Goal: Transaction & Acquisition: Obtain resource

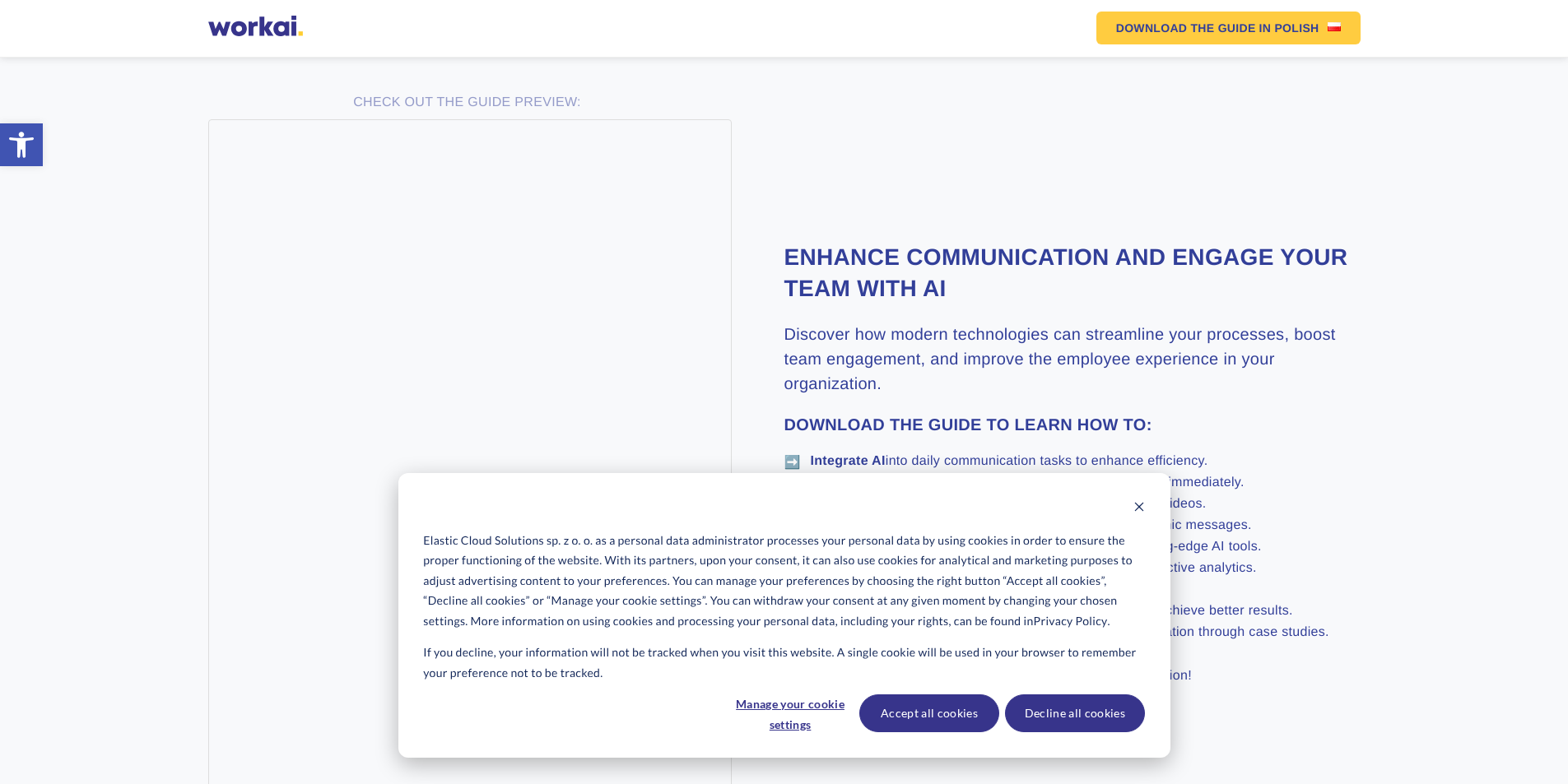
scroll to position [906, 0]
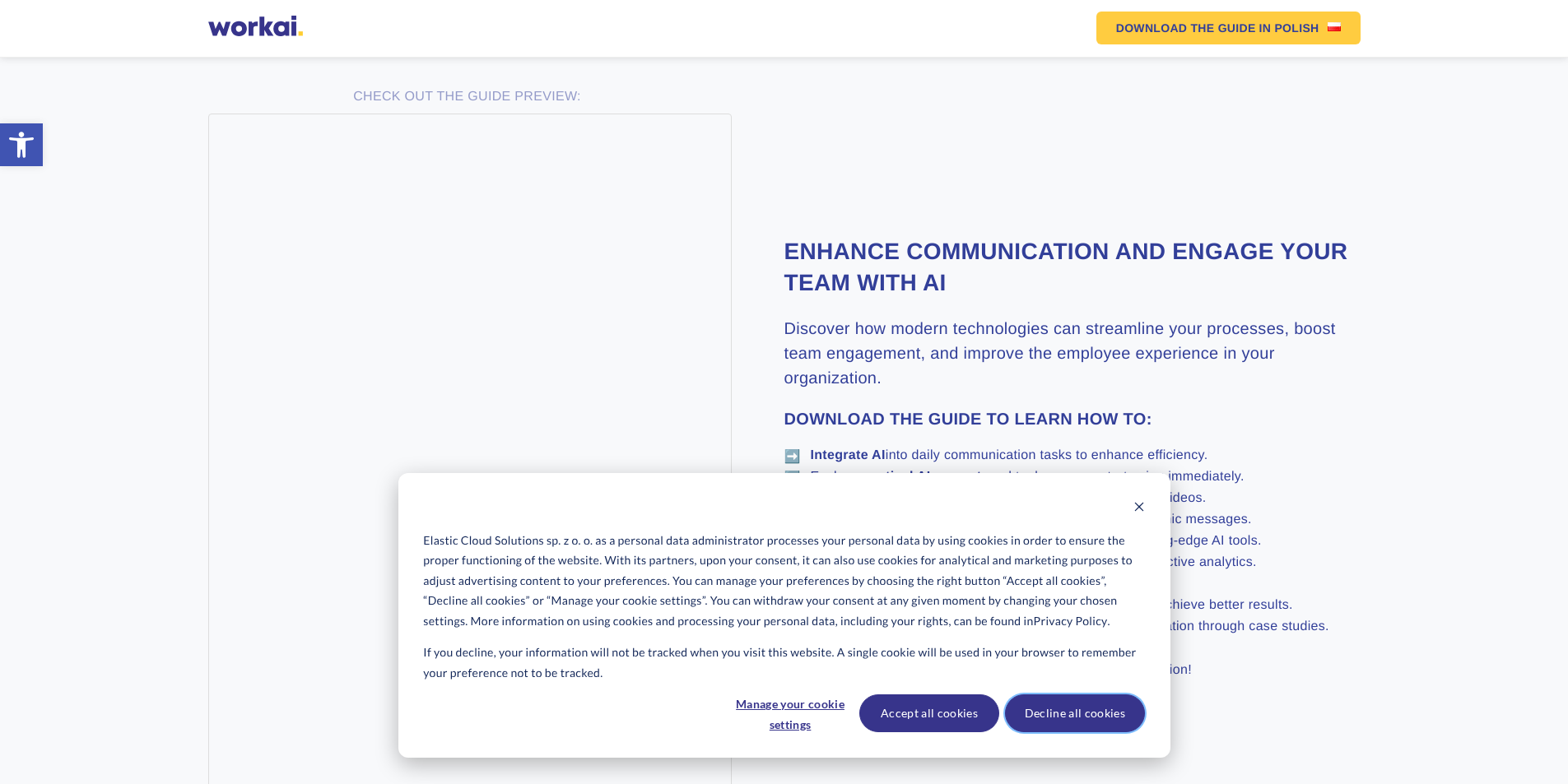
click at [1108, 708] on button "Decline all cookies" at bounding box center [1074, 713] width 140 height 38
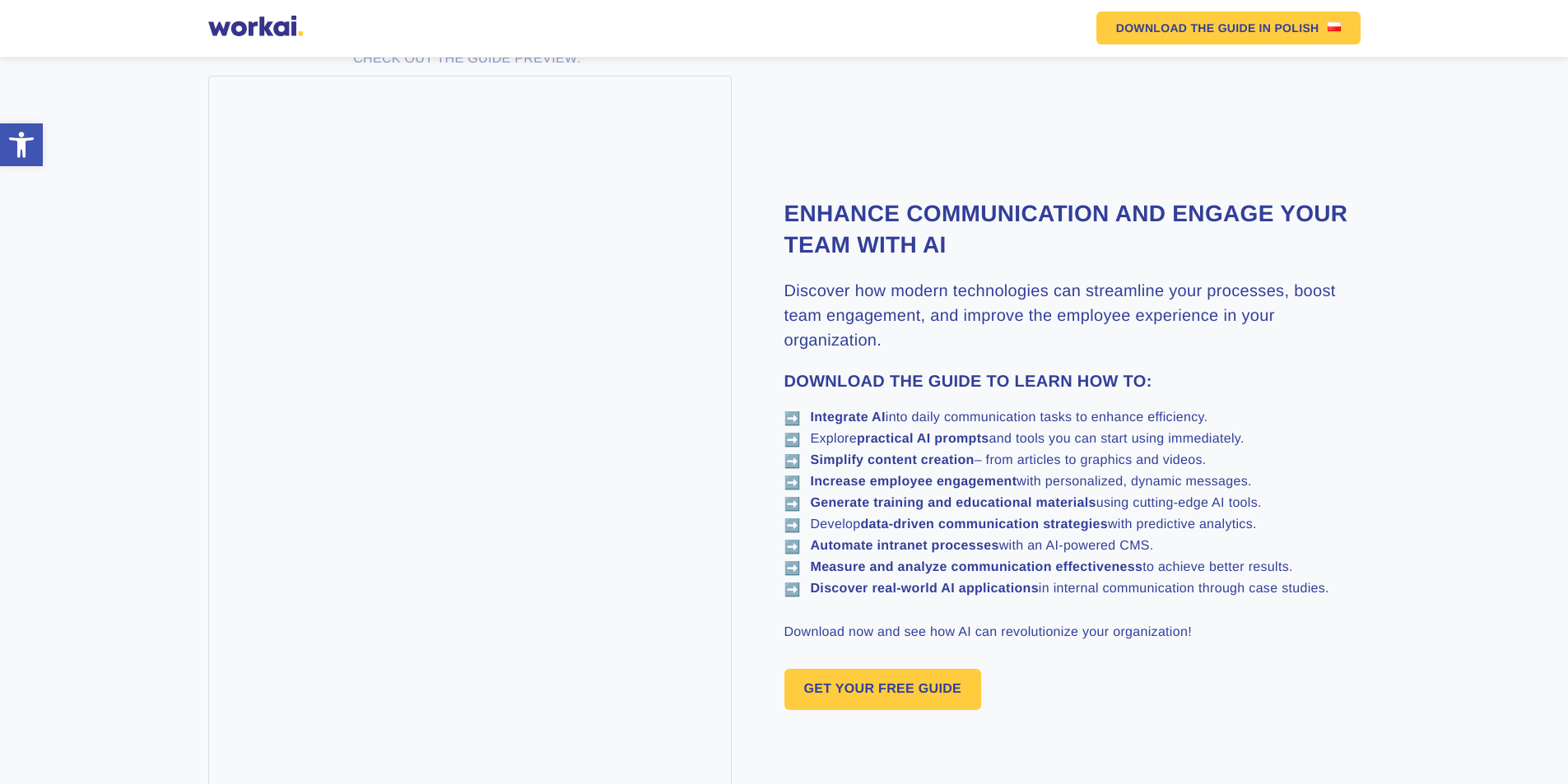
scroll to position [873, 0]
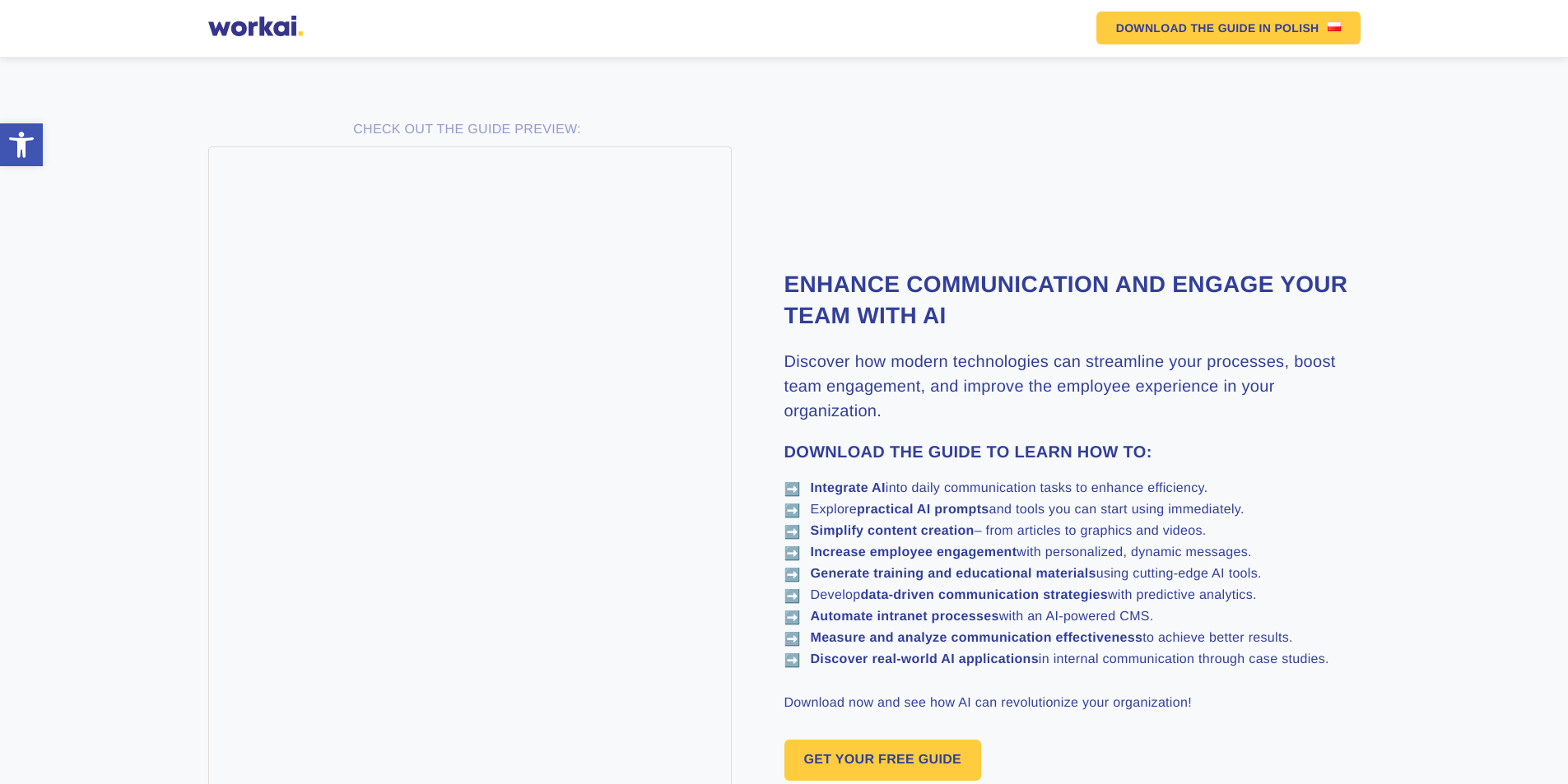
click at [1153, 496] on li "➡️ Integrate AI into daily communication tasks to enhance efficiency." at bounding box center [1072, 489] width 576 height 15
click at [1153, 491] on li "➡️ Integrate AI into daily communication tasks to enhance efficiency." at bounding box center [1072, 489] width 576 height 15
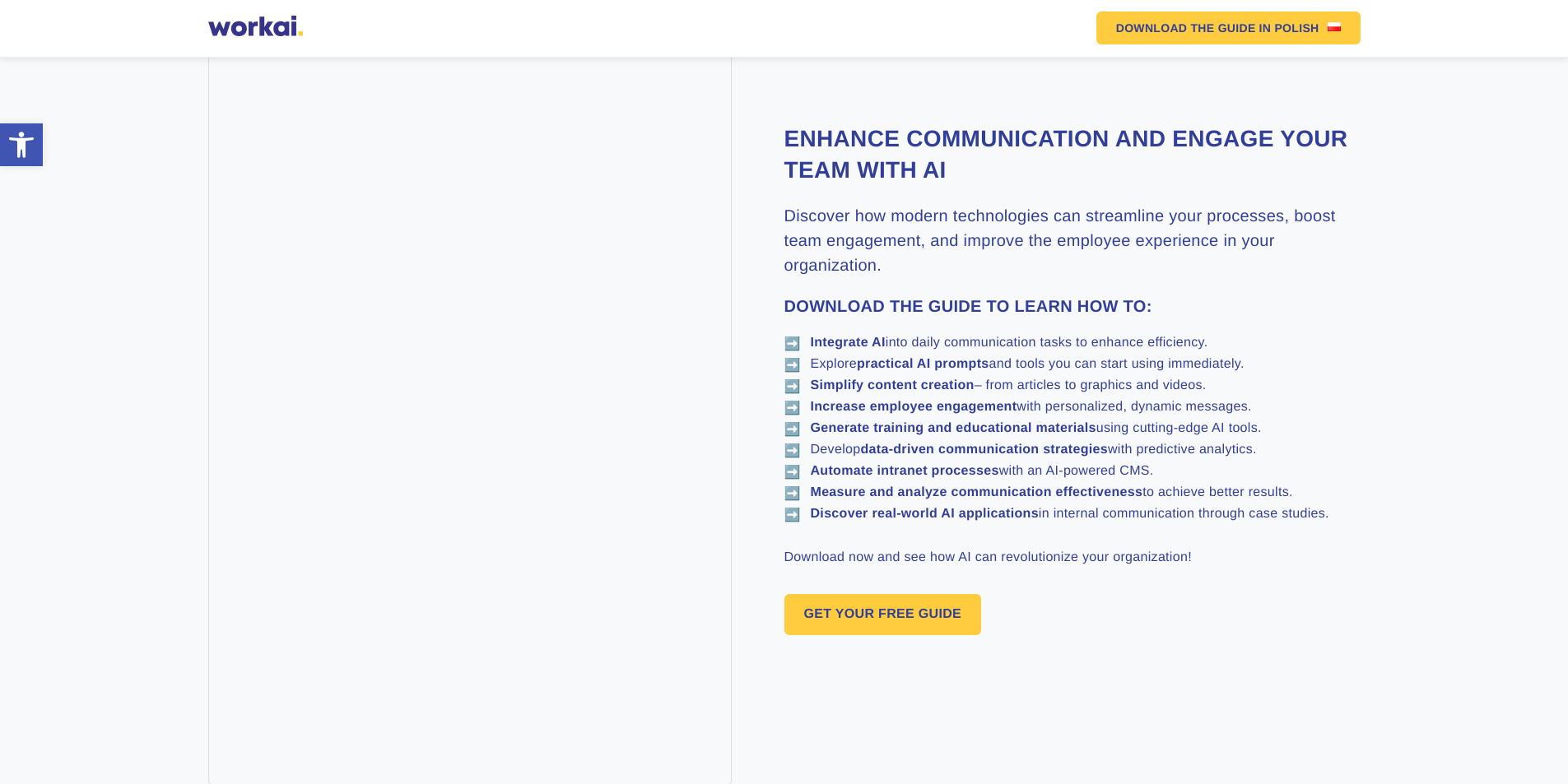
scroll to position [1037, 0]
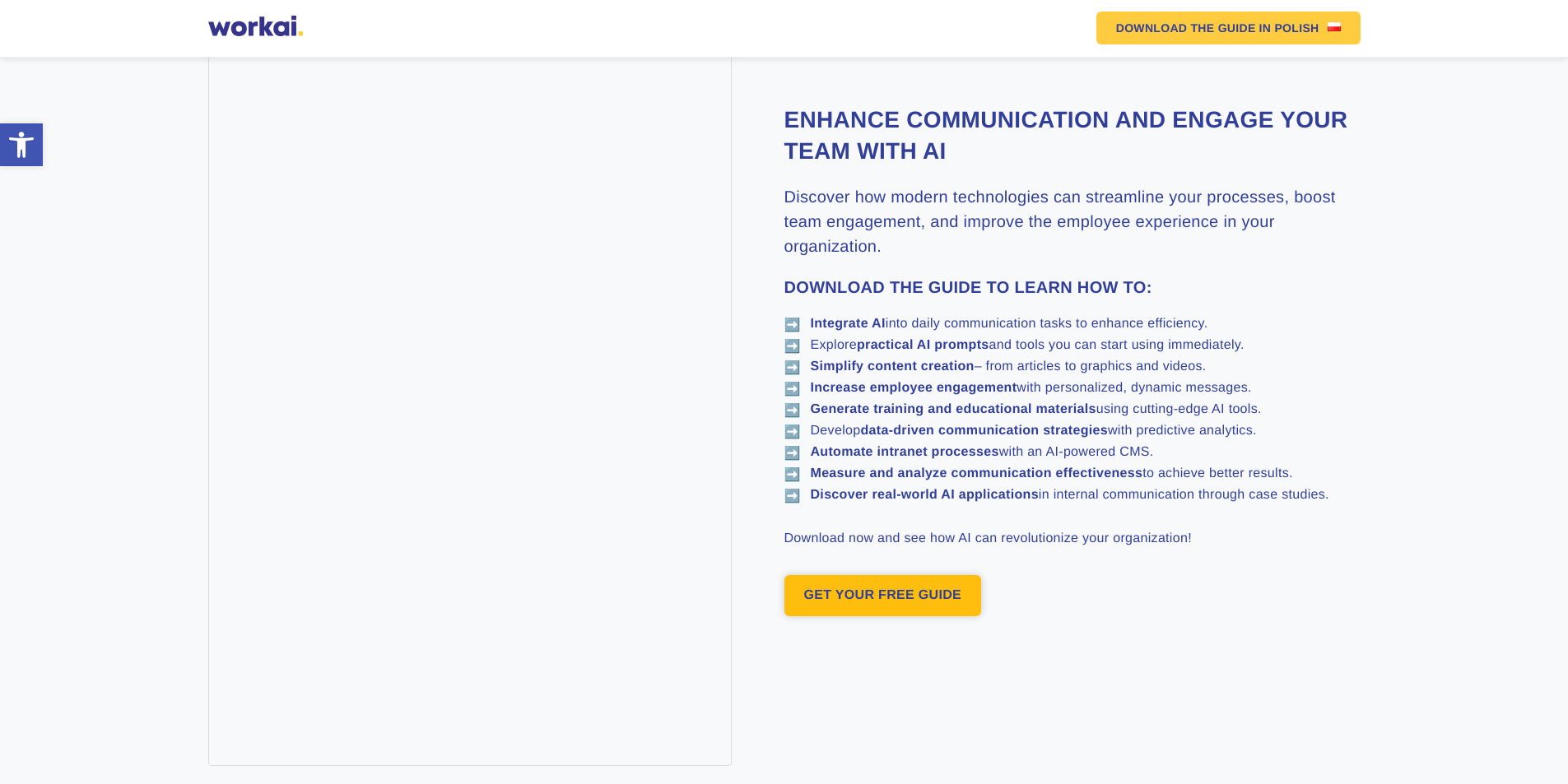
click at [881, 592] on link "GET YOUR FREE GUIDE" at bounding box center [883, 595] width 198 height 41
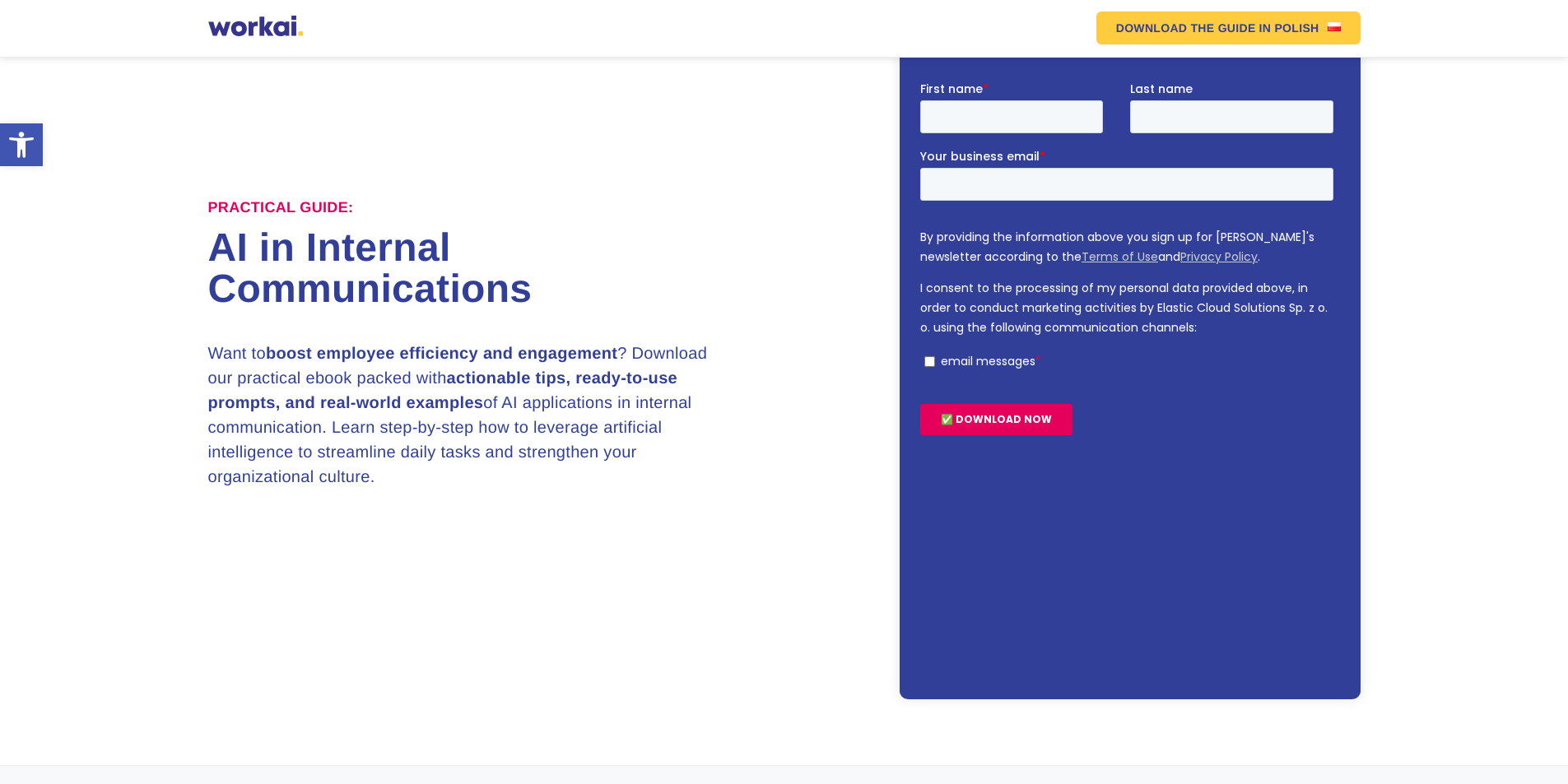
scroll to position [143, 0]
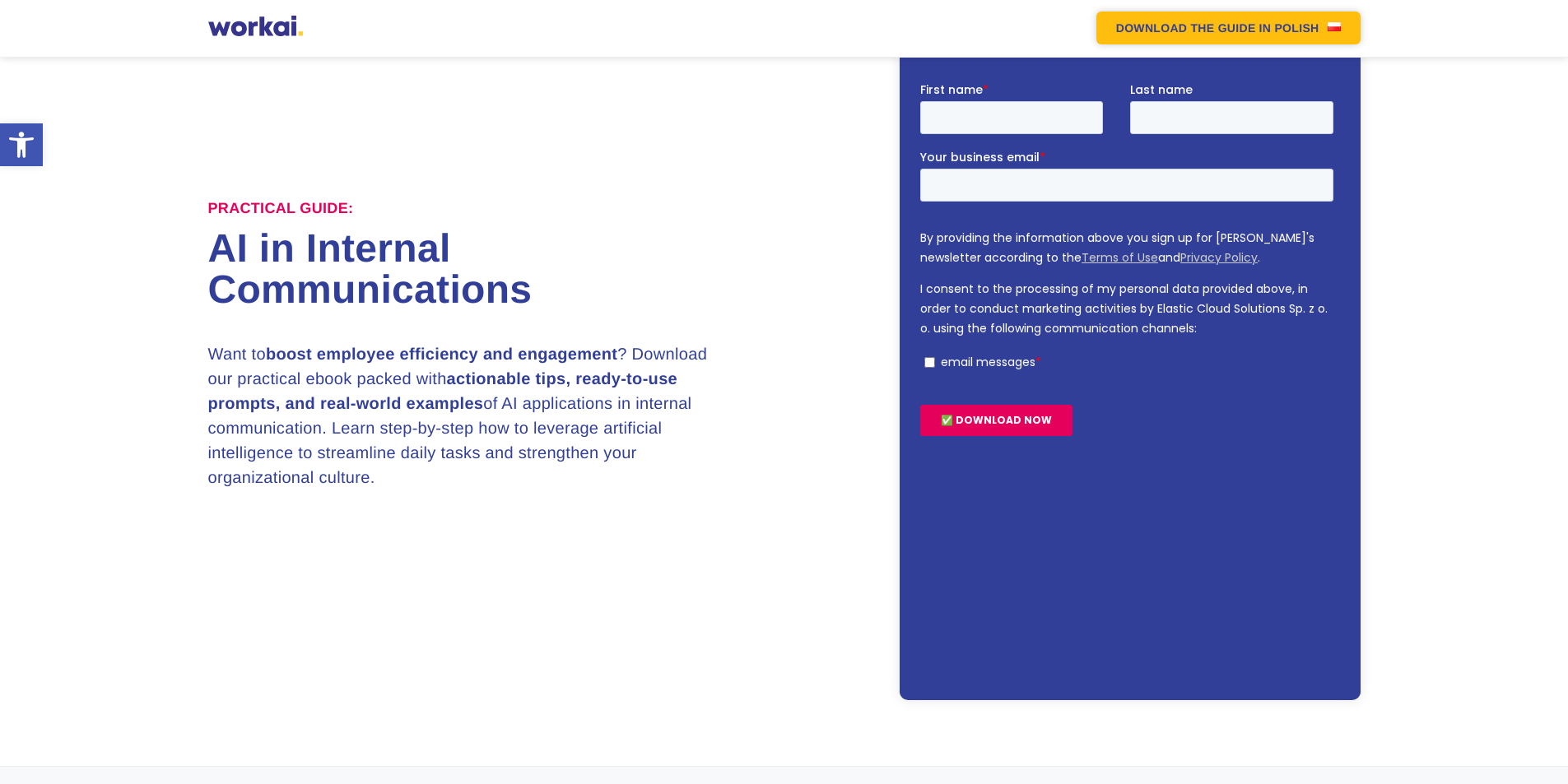
click at [1331, 26] on img at bounding box center [1335, 26] width 14 height 9
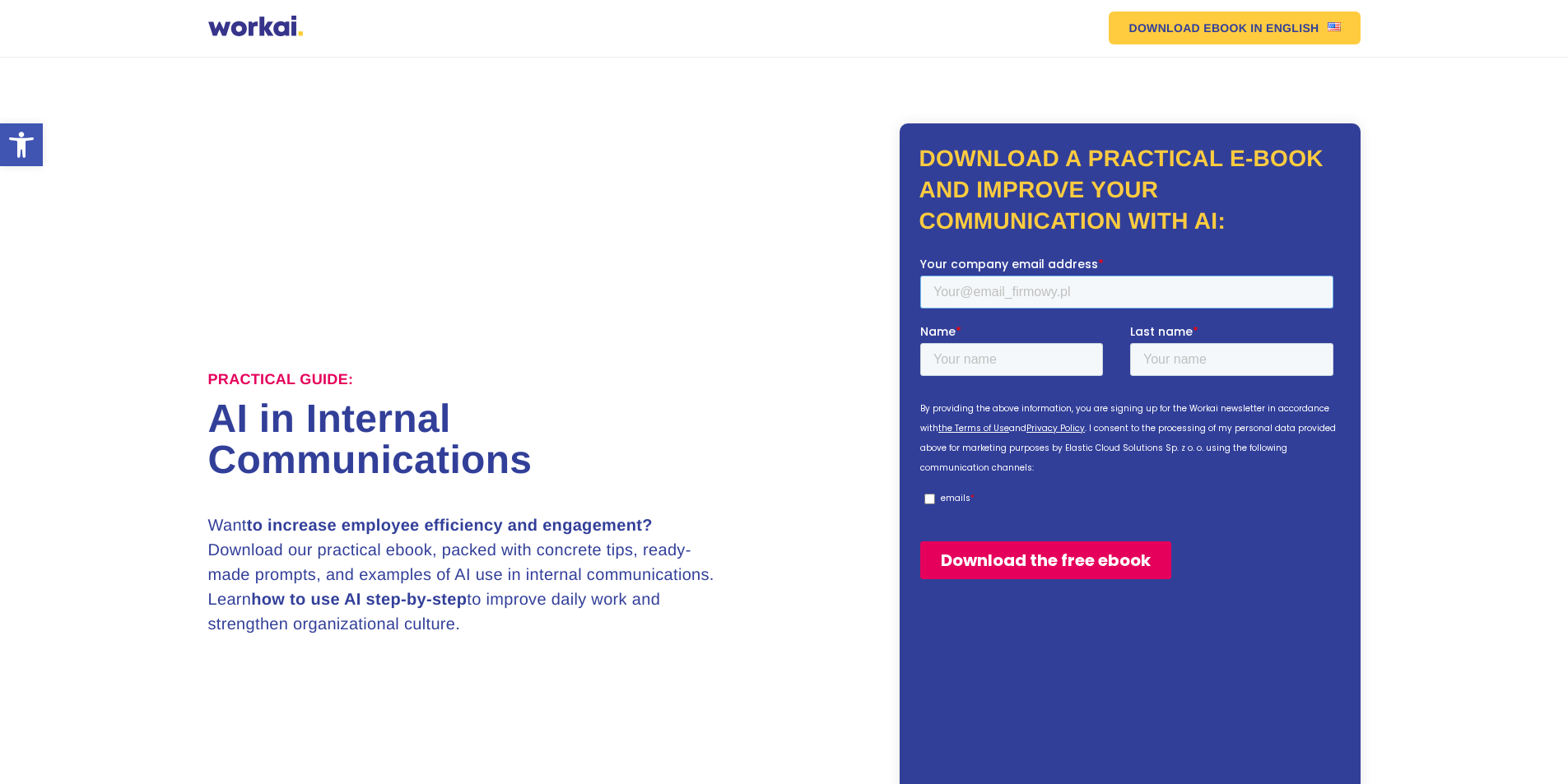
click at [1036, 294] on input "Your company email address *" at bounding box center [1126, 291] width 414 height 33
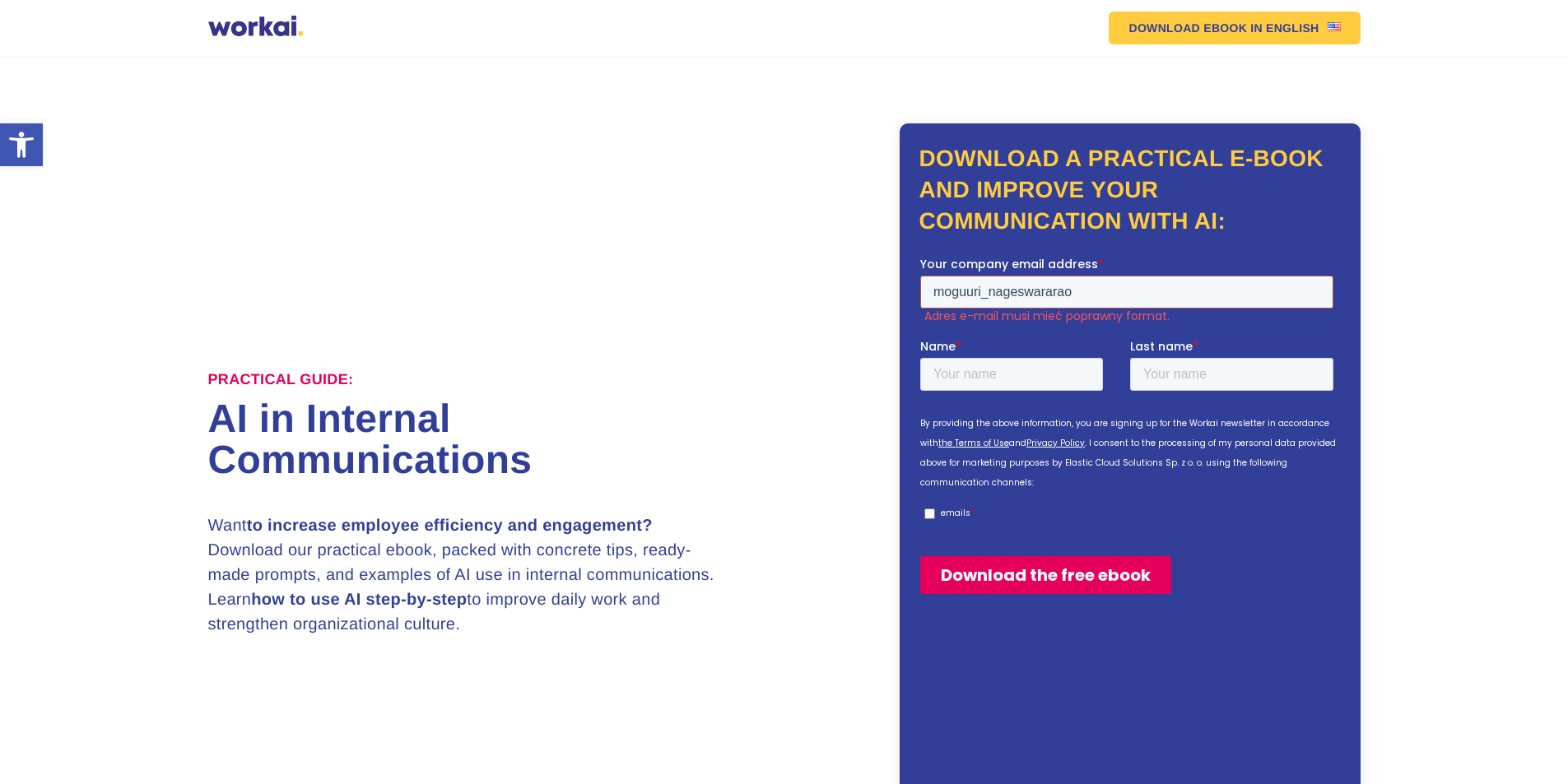
click at [919, 556] on input "Download the free ebook" at bounding box center [1044, 574] width 251 height 38
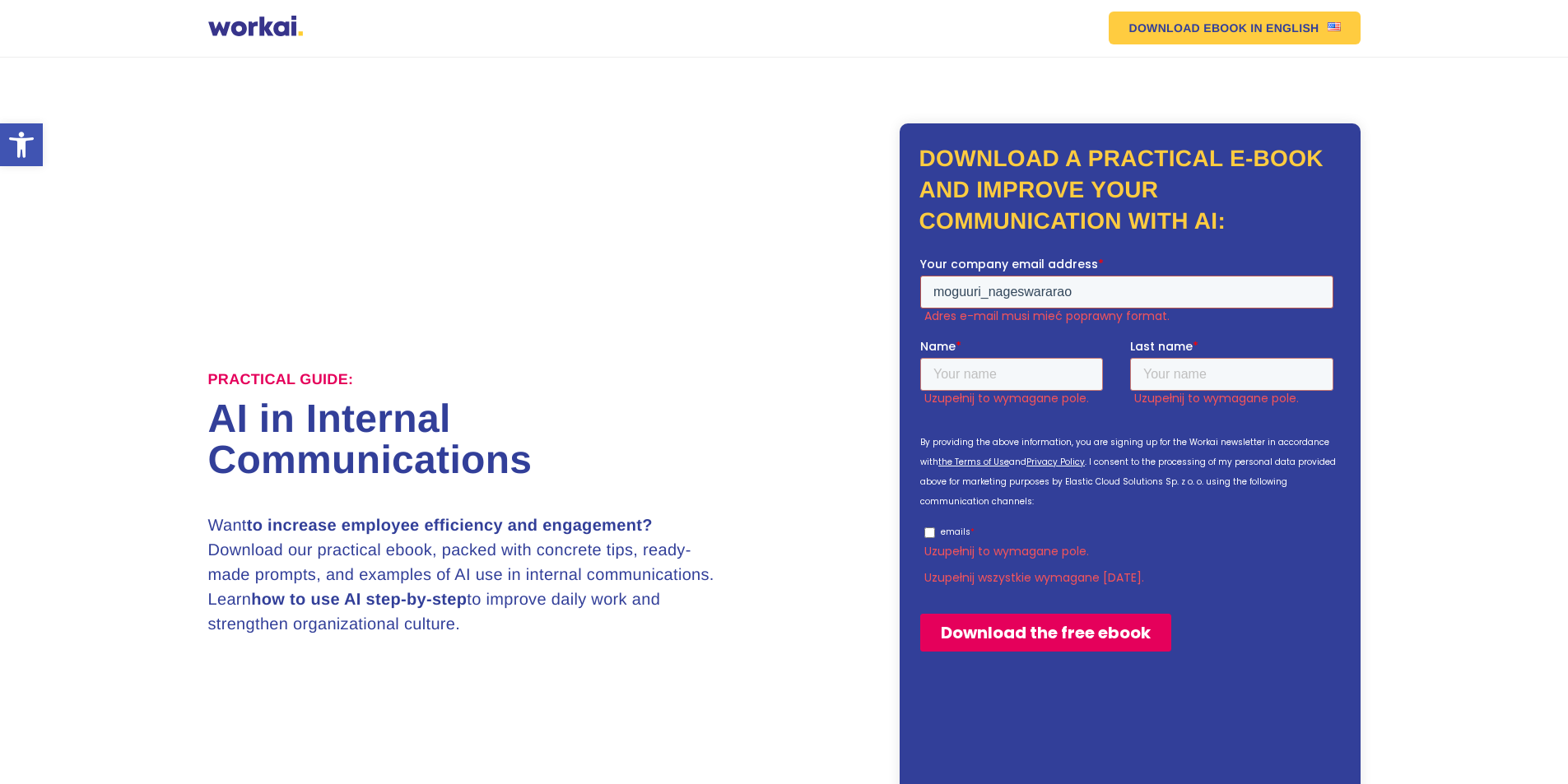
click at [1094, 292] on input "moguuri_nageswararao" at bounding box center [1126, 291] width 414 height 33
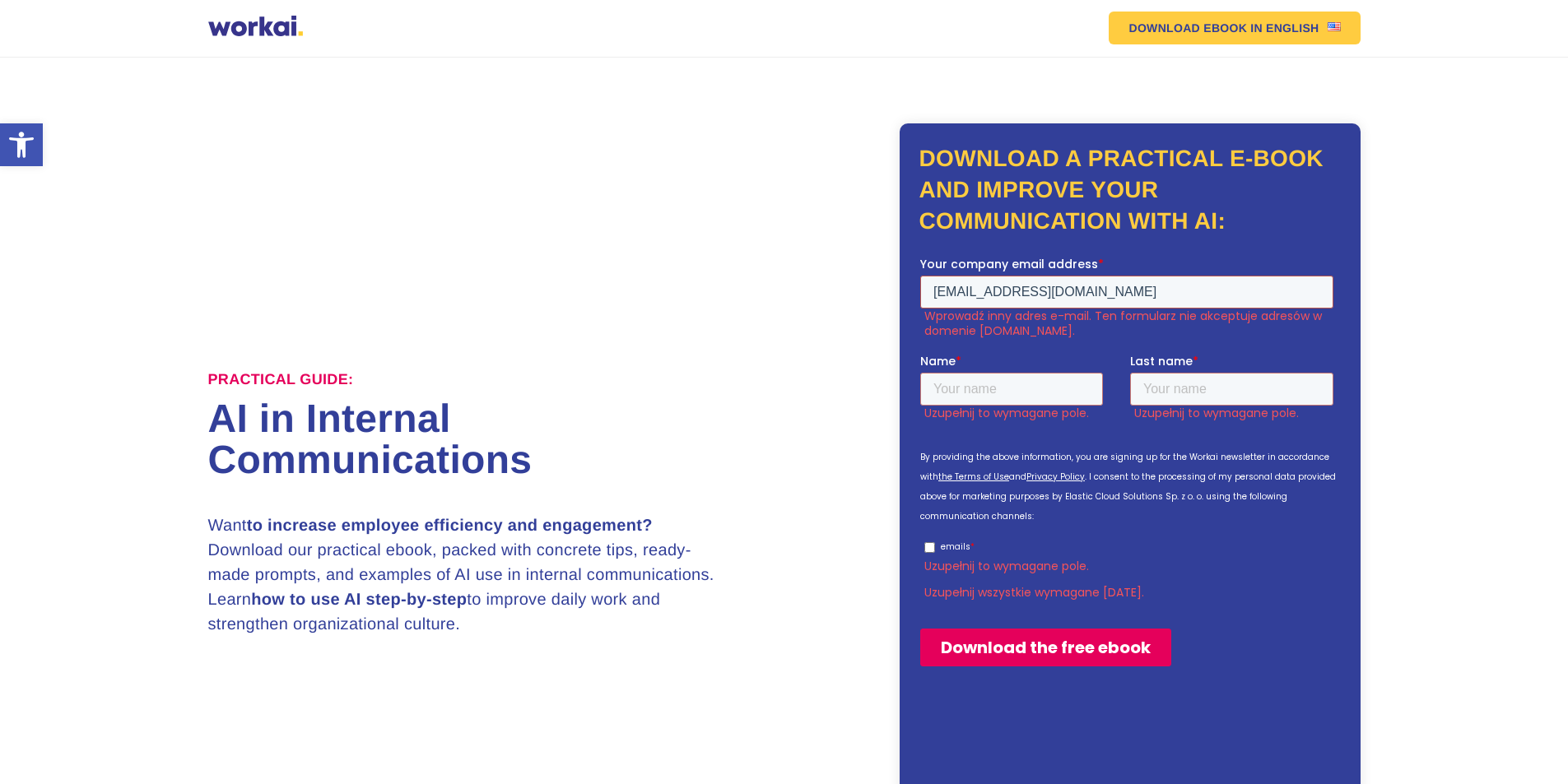
click at [967, 289] on input "moguuri_nageswararao@yahoo.com" at bounding box center [1126, 291] width 414 height 33
type input "moguluri_nageswararao@yahoo.com"
click at [1044, 387] on input "Name *" at bounding box center [1011, 388] width 183 height 33
type input "Moguluri"
type input "Rao"
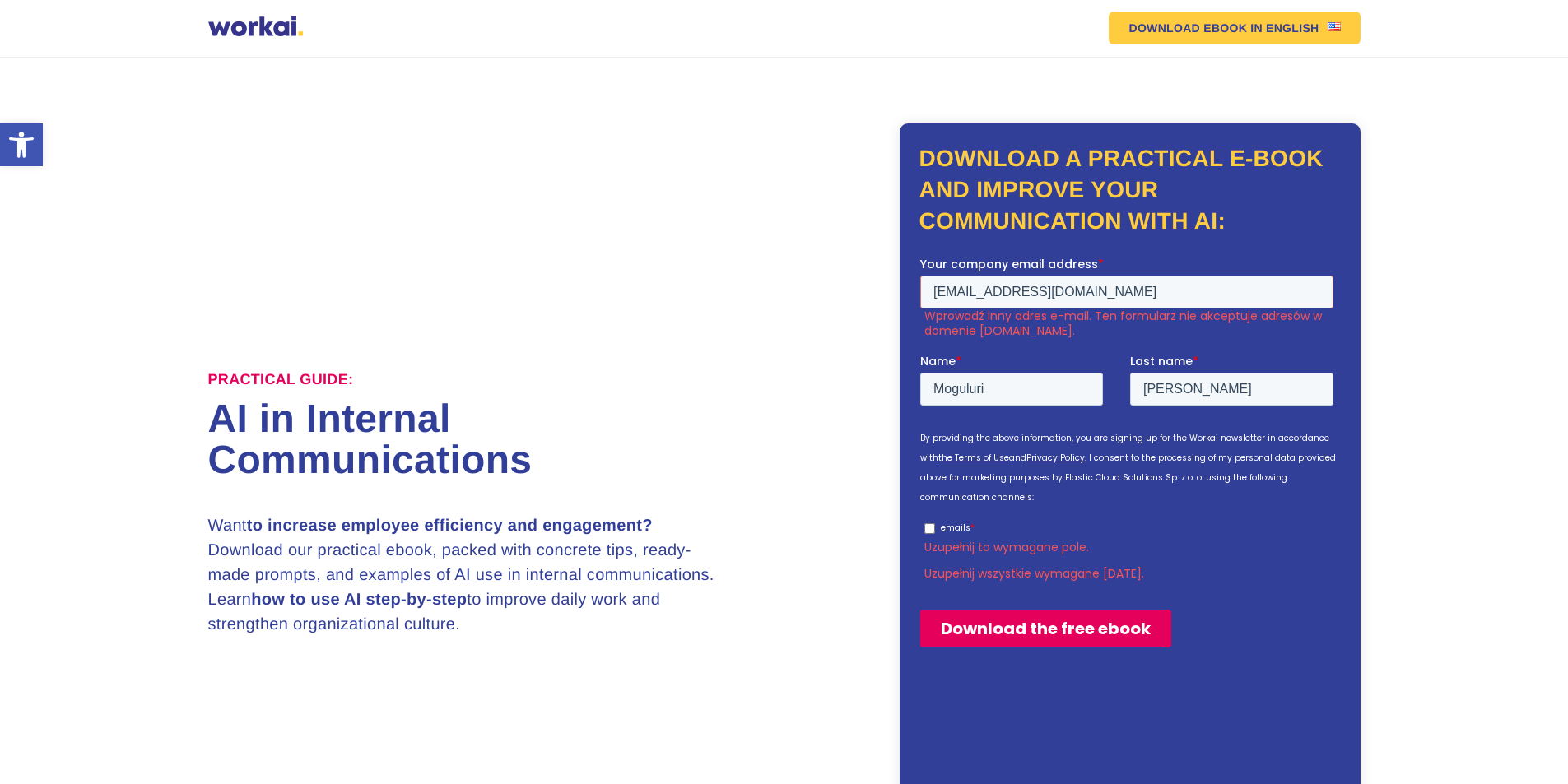
click at [988, 635] on input "Download the free ebook" at bounding box center [1044, 628] width 251 height 38
click at [929, 530] on input "emails *" at bounding box center [929, 528] width 11 height 11
checkbox input "true"
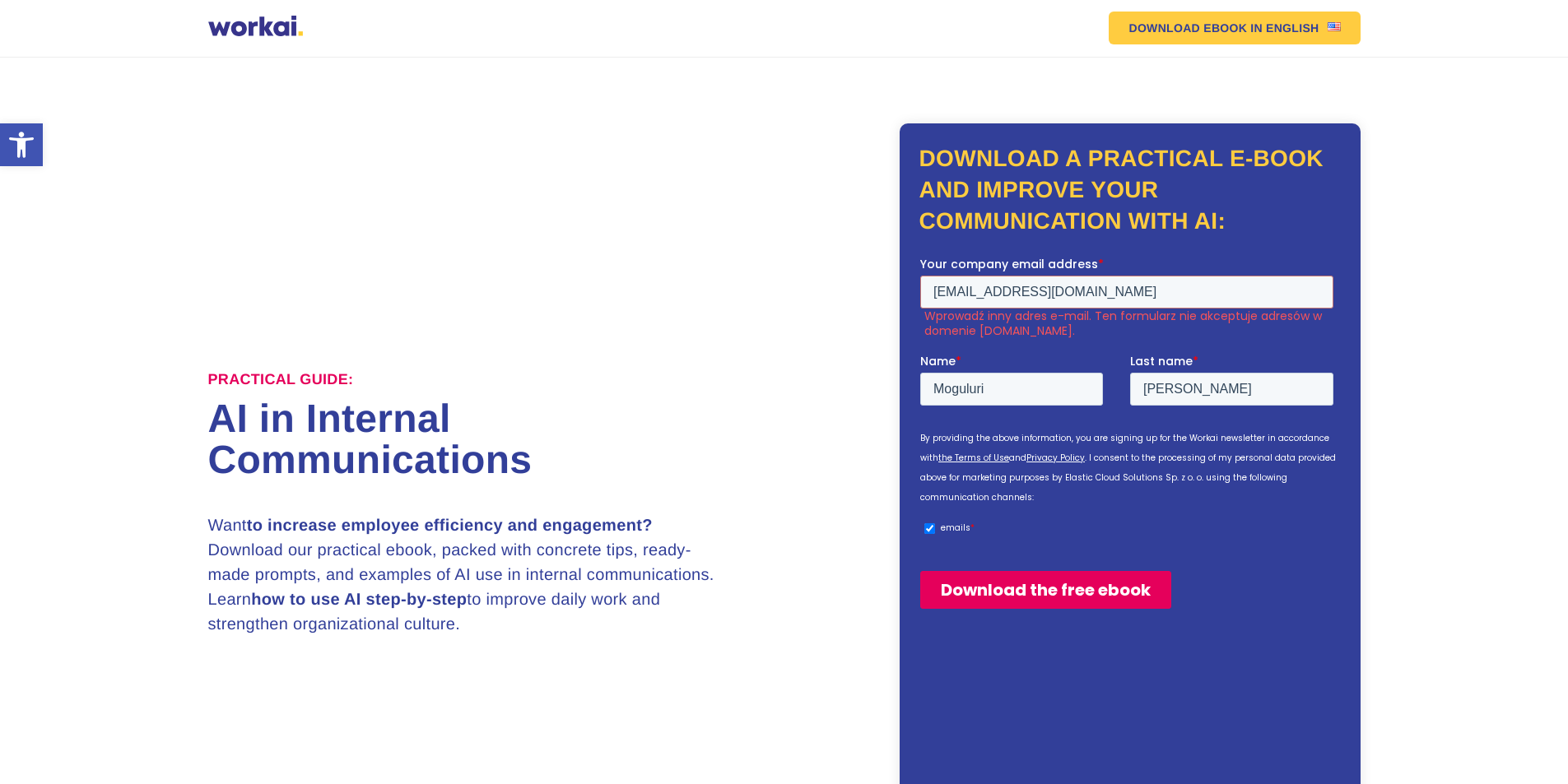
click at [953, 591] on input "Download the free ebook" at bounding box center [1044, 589] width 251 height 38
click at [1026, 584] on input "Download the free ebook" at bounding box center [1044, 589] width 251 height 38
click at [1254, 23] on font "IN ENGLISH" at bounding box center [1284, 28] width 69 height 14
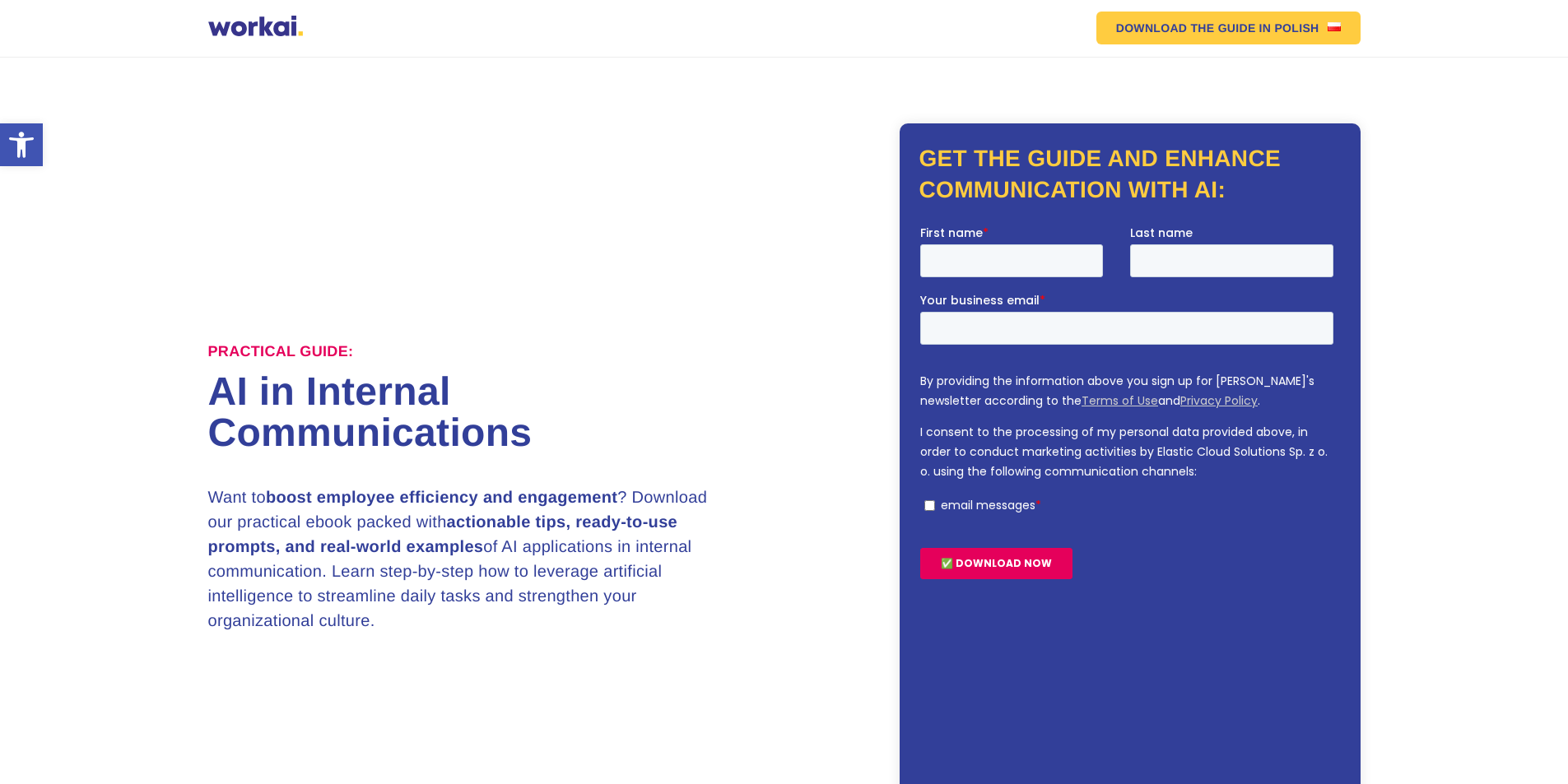
click at [996, 562] on input "✅ DOWNLOAD NOW" at bounding box center [995, 562] width 152 height 31
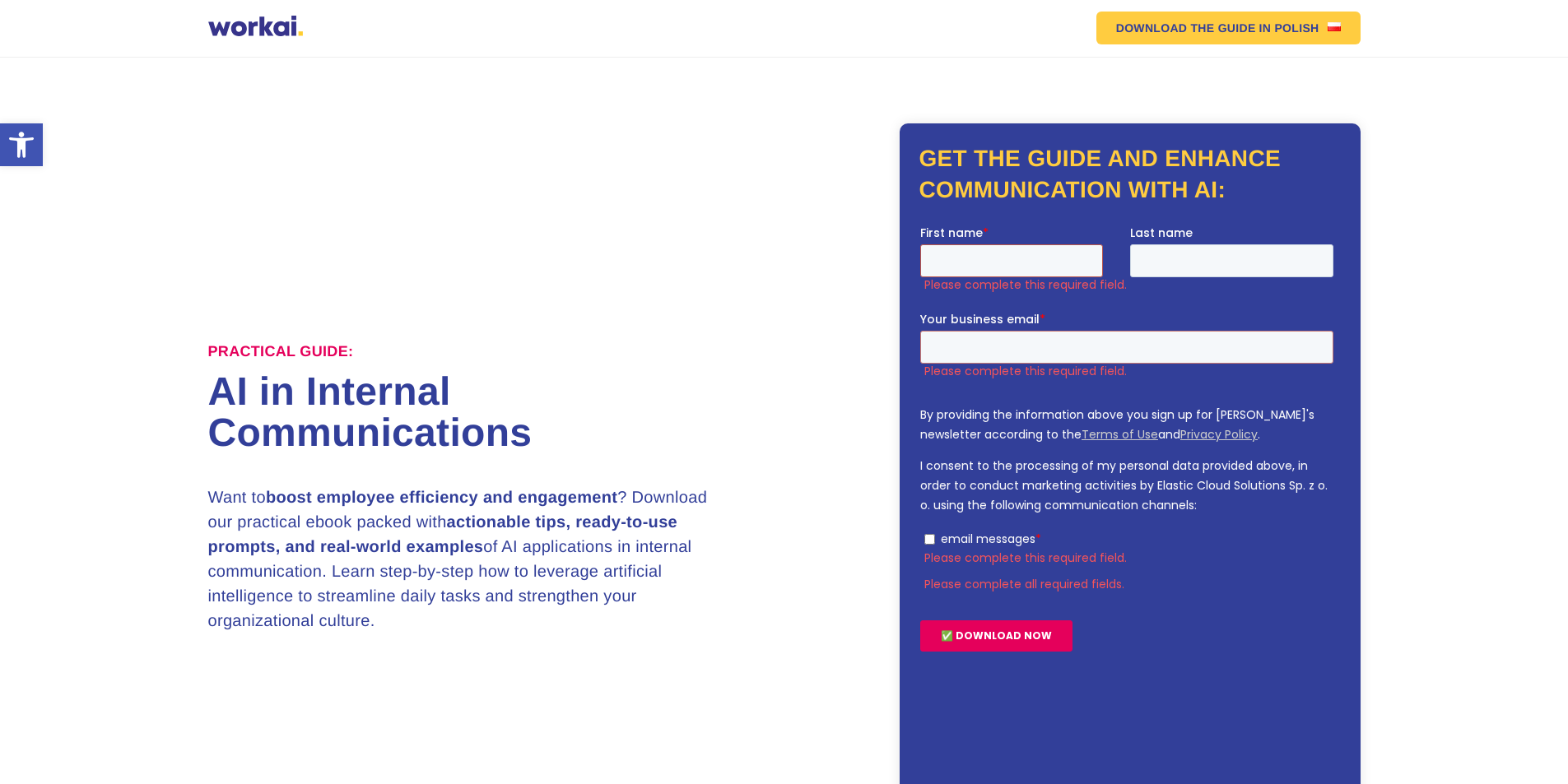
click at [968, 262] on input "First name *" at bounding box center [1011, 260] width 183 height 33
type input "Moguluri"
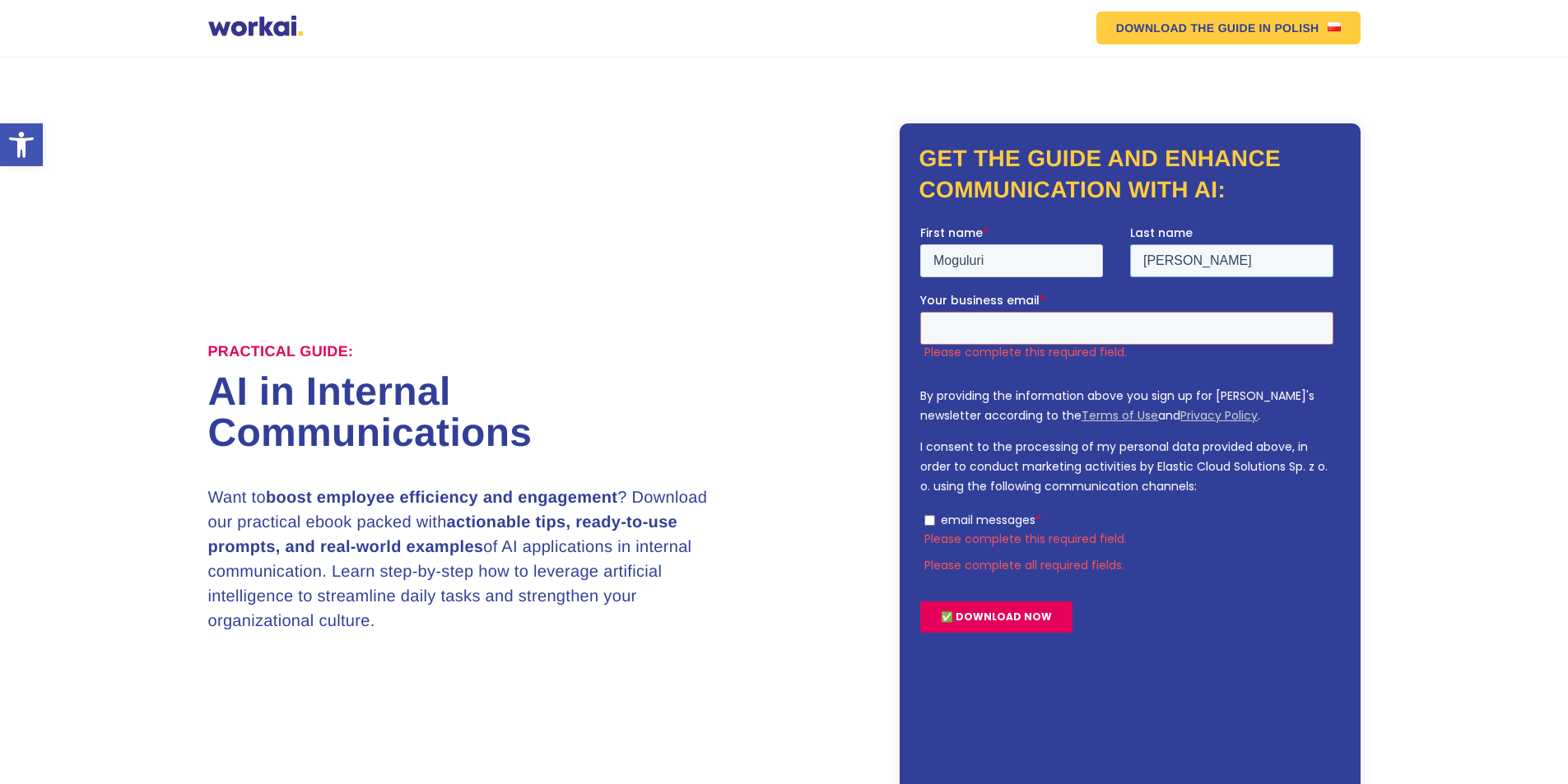
click at [1193, 261] on input "Rao" at bounding box center [1231, 260] width 203 height 33
type input "R"
type input "Nageswara Rao"
click at [1060, 330] on input "Your business email *" at bounding box center [1126, 327] width 414 height 33
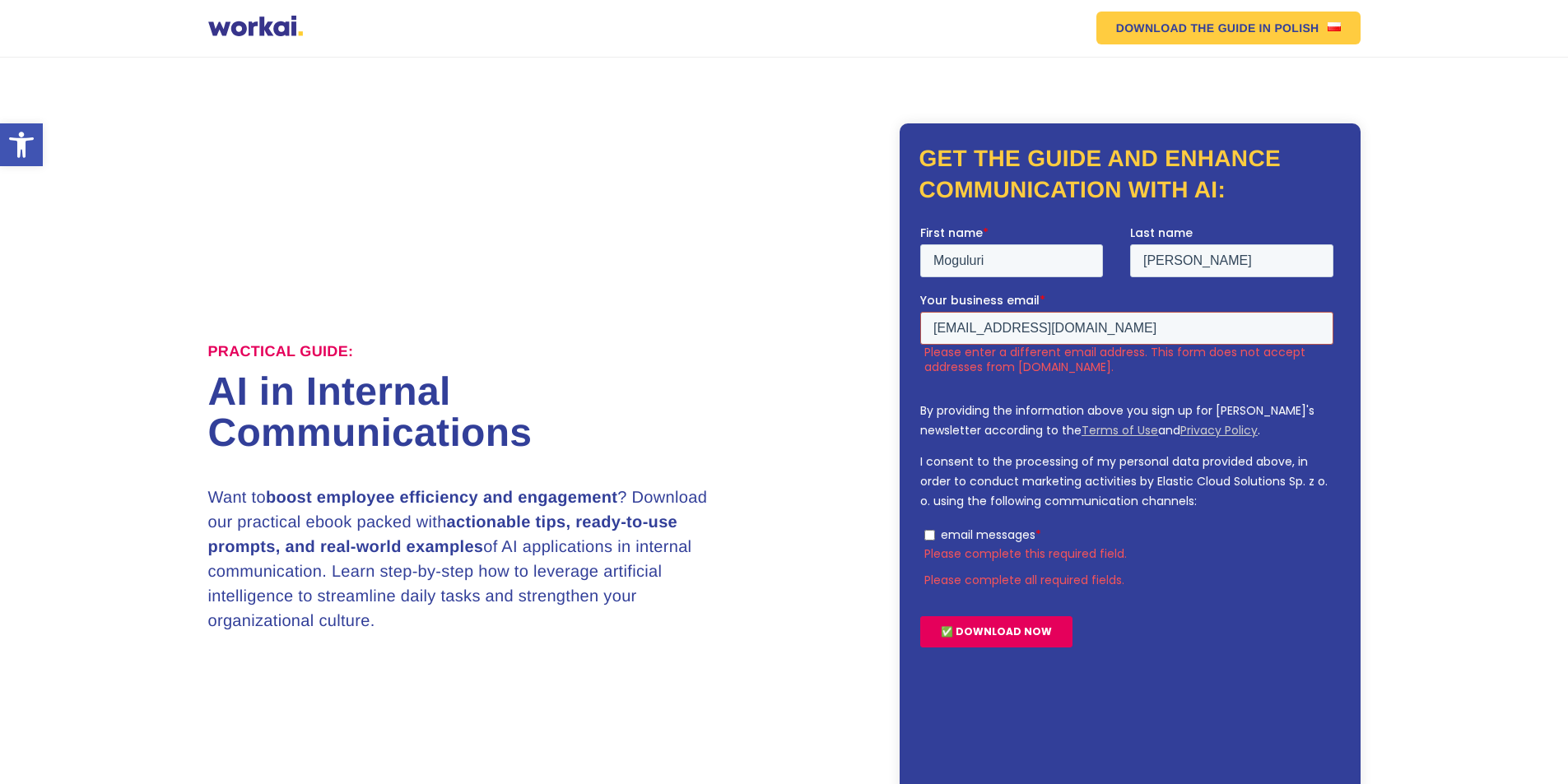
click at [958, 326] on input "moguuri_nageswararao@yahoo.com" at bounding box center [1126, 327] width 414 height 33
click at [968, 327] on input "moguuri_nageswararao@yahoo.com" at bounding box center [1126, 327] width 414 height 33
type input "moguluri_nageswararao@yahoo.com"
click at [907, 455] on div "Get the guide and enhance communication with AI:" at bounding box center [1130, 484] width 461 height 721
click at [927, 538] on input "email messages *" at bounding box center [929, 535] width 11 height 11
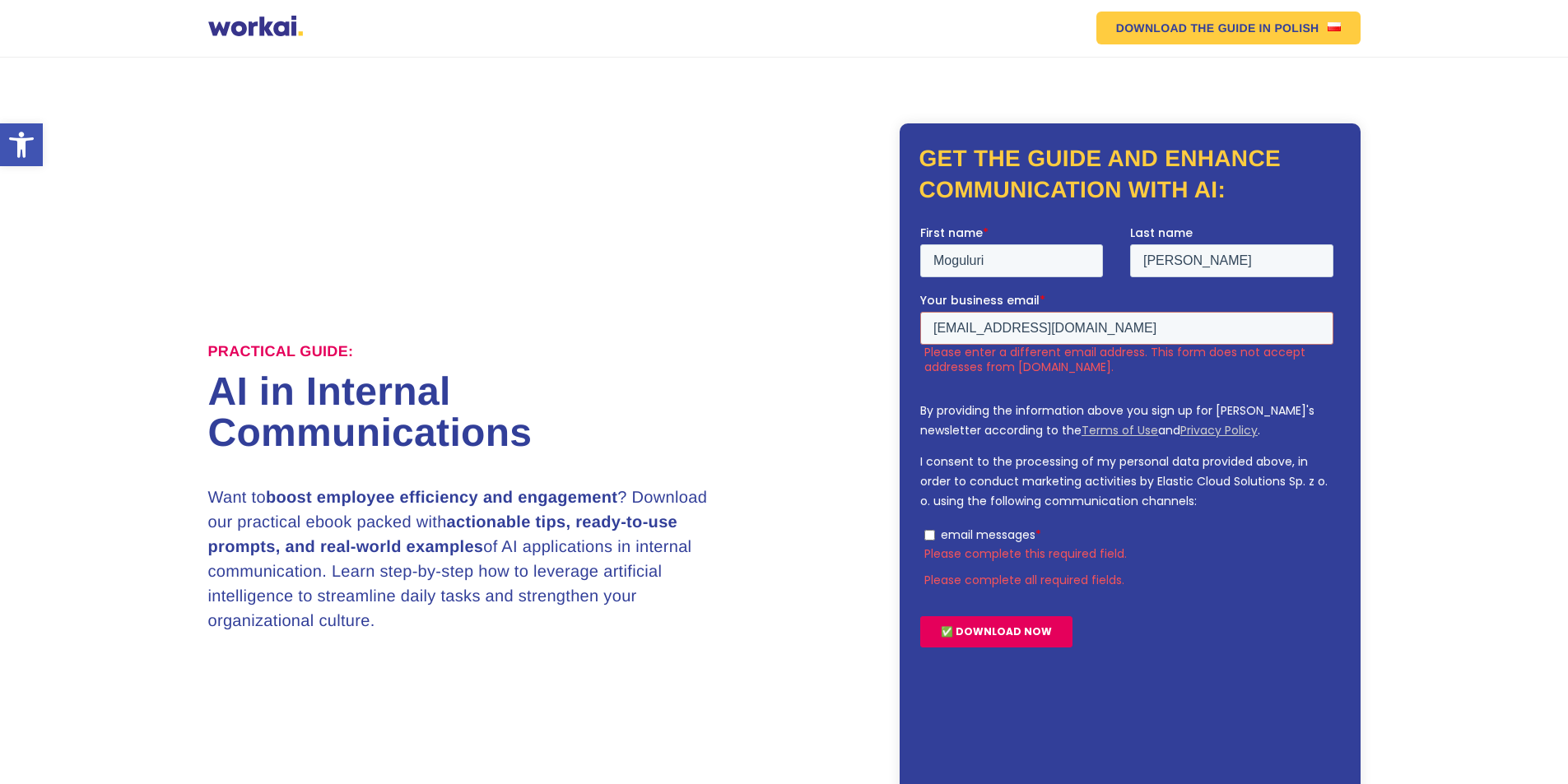
checkbox input "true"
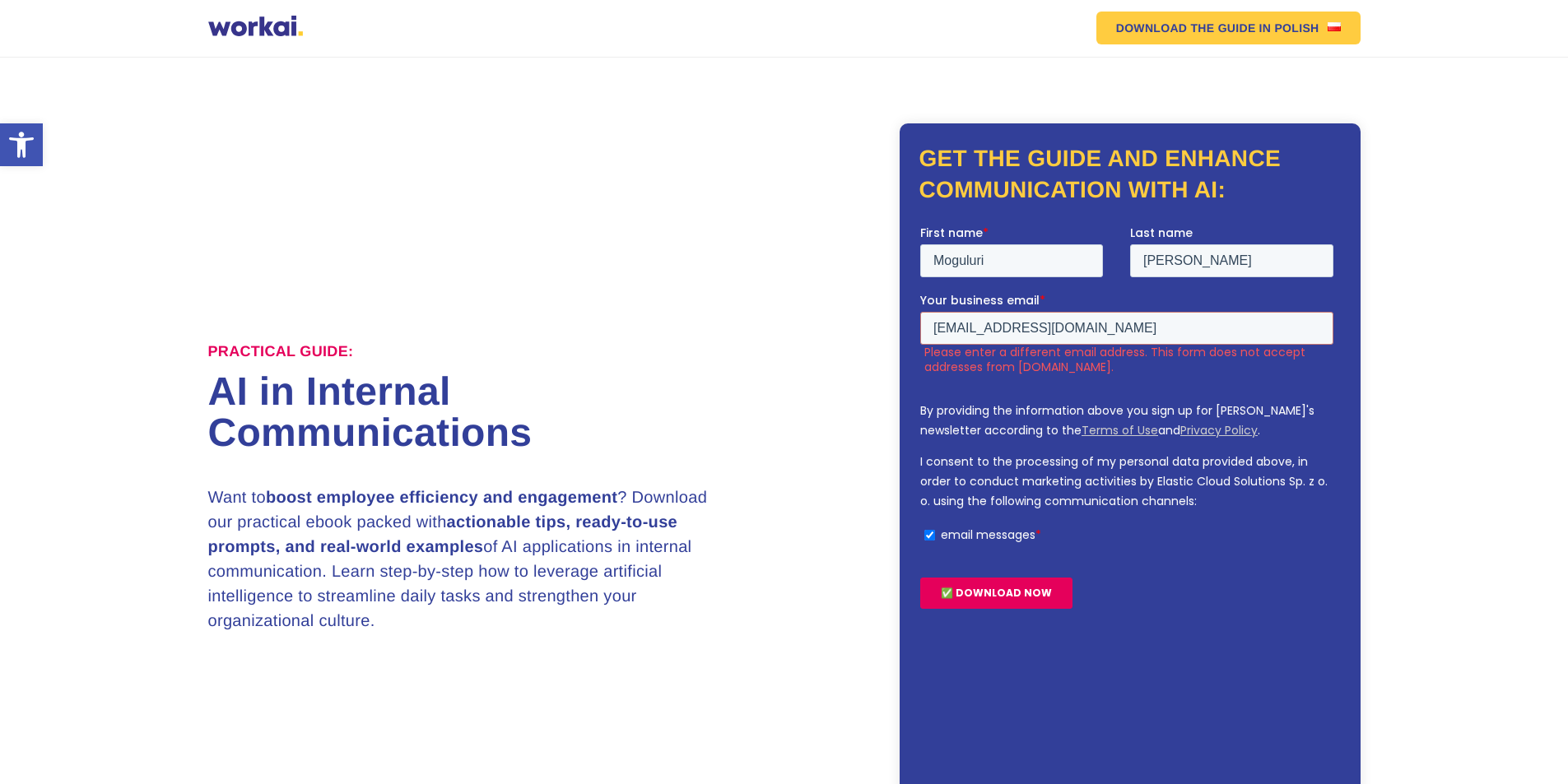
click at [968, 597] on input "✅ DOWNLOAD NOW" at bounding box center [995, 592] width 152 height 31
click at [985, 580] on input "✅ DOWNLOAD NOW" at bounding box center [995, 592] width 152 height 31
click at [989, 592] on input "✅ DOWNLOAD NOW" at bounding box center [995, 592] width 152 height 31
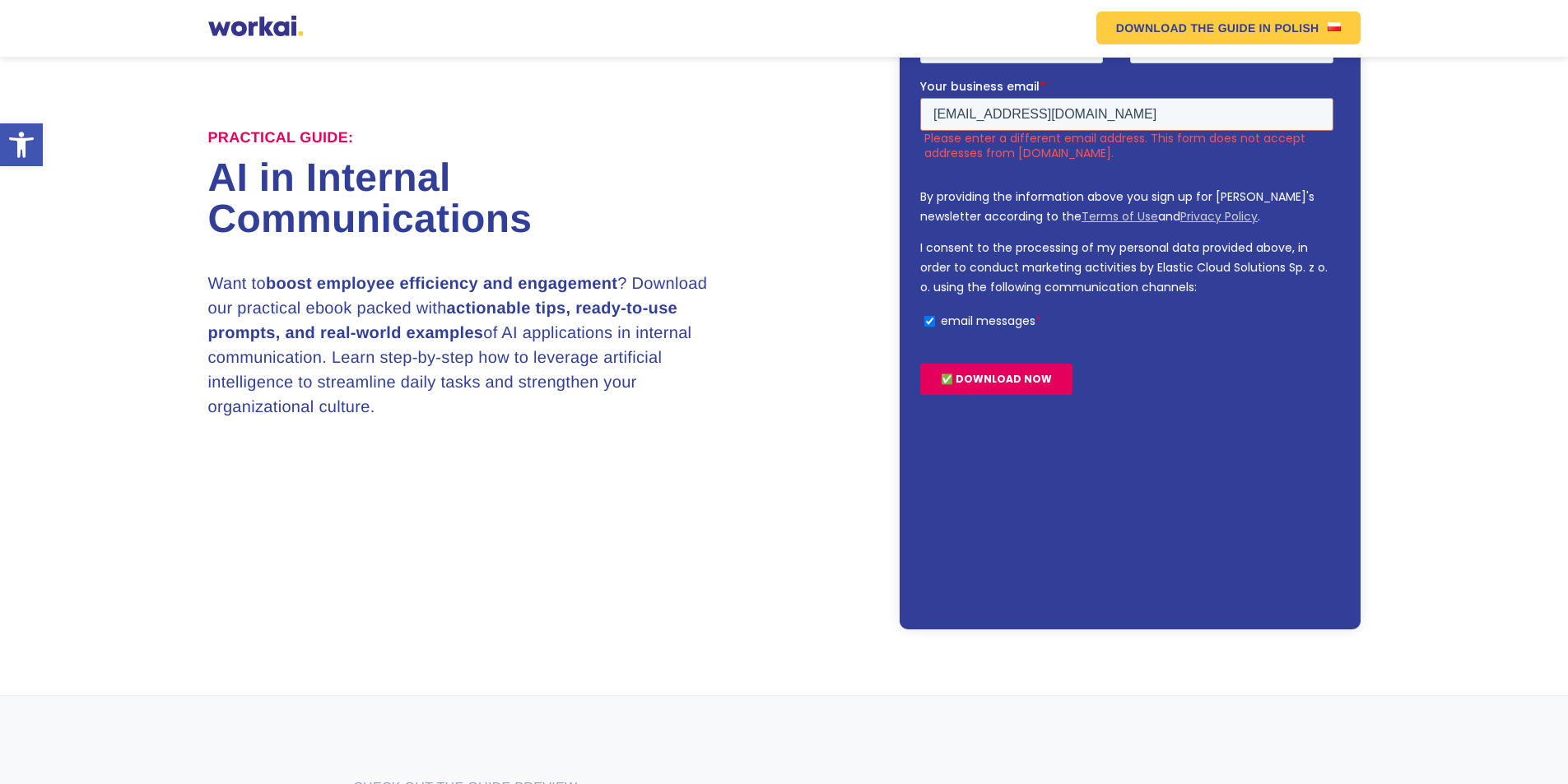
scroll to position [49, 0]
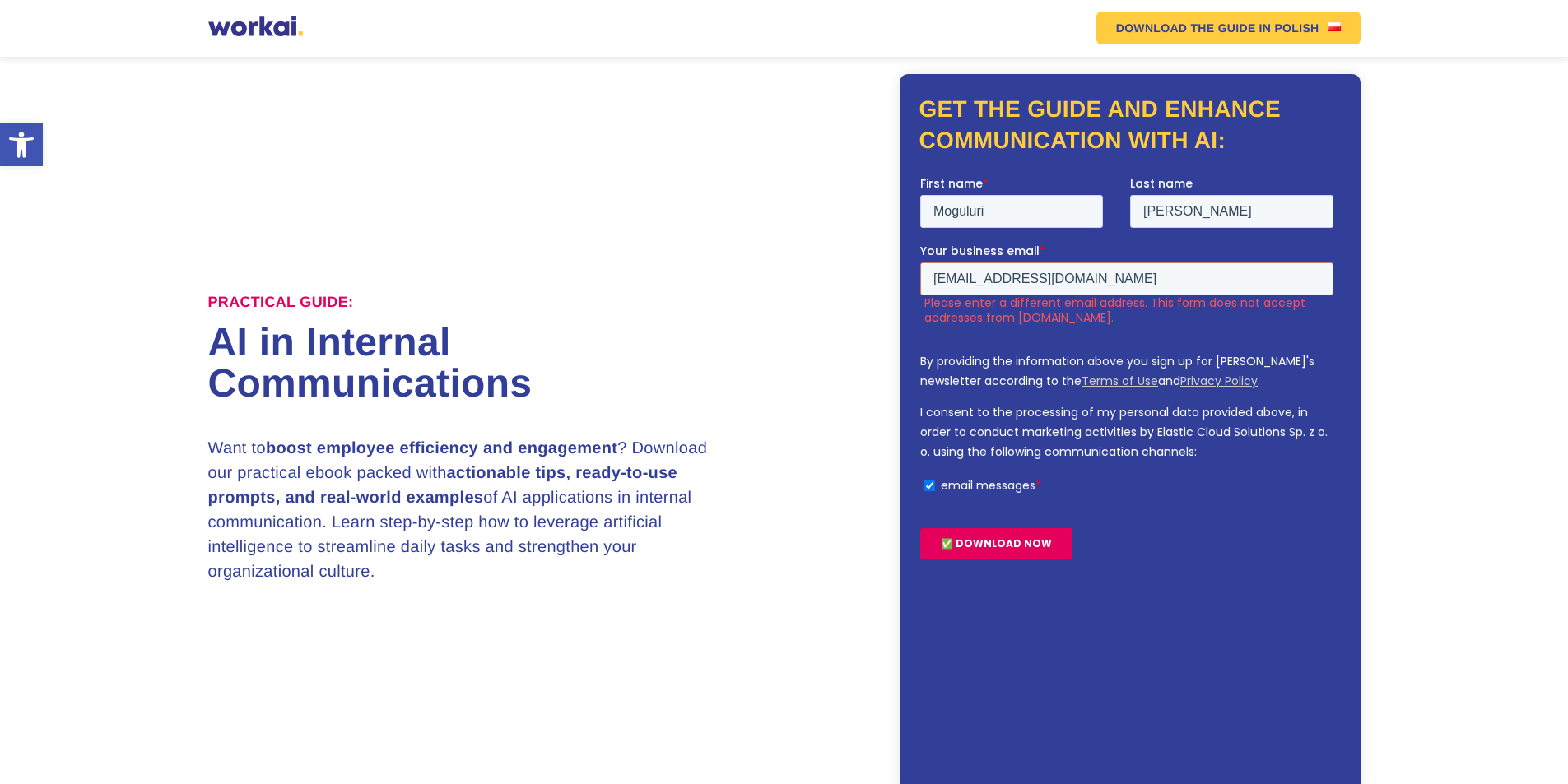
click at [1024, 550] on input "✅ DOWNLOAD NOW" at bounding box center [995, 543] width 152 height 31
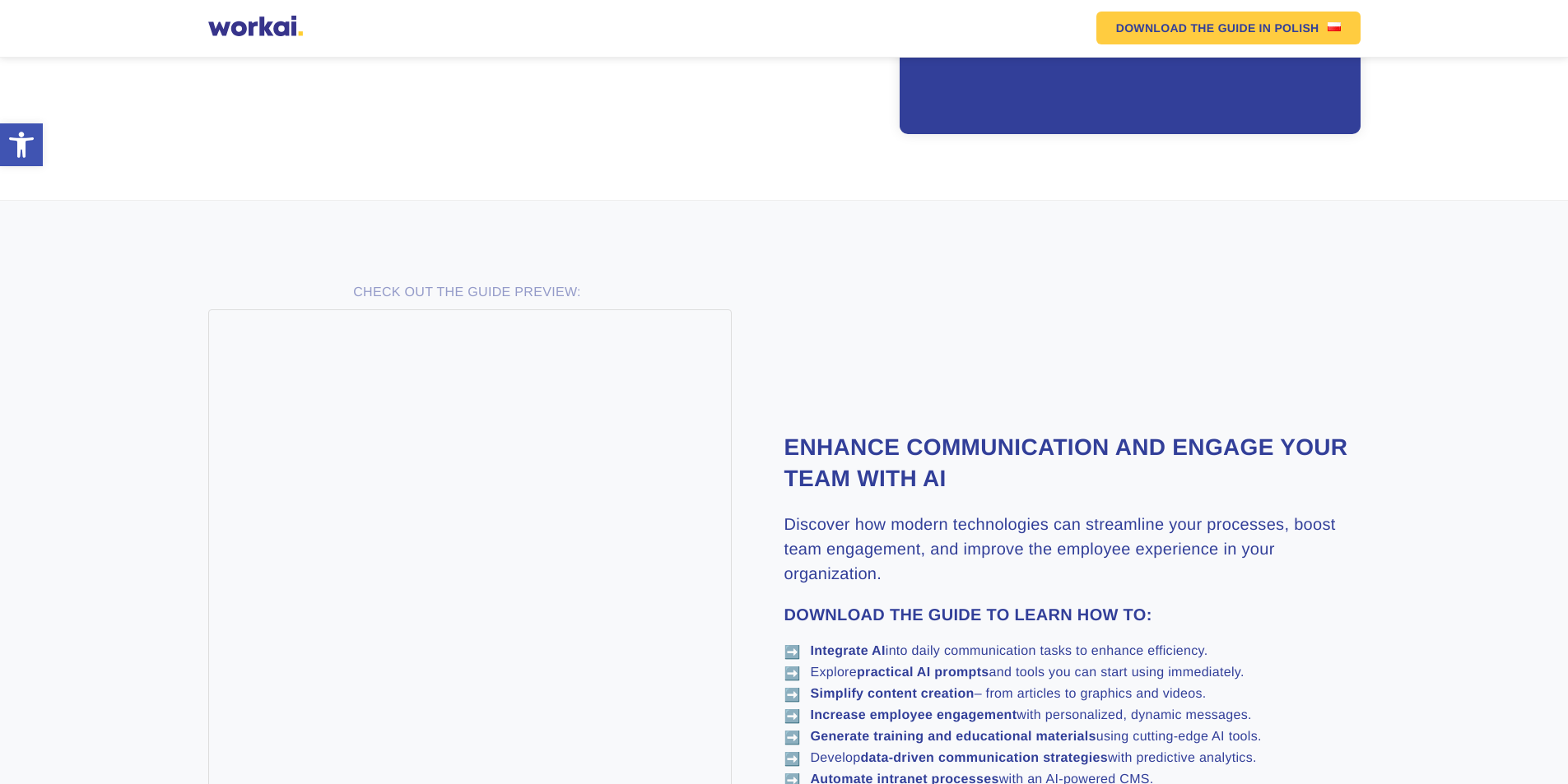
scroll to position [708, 0]
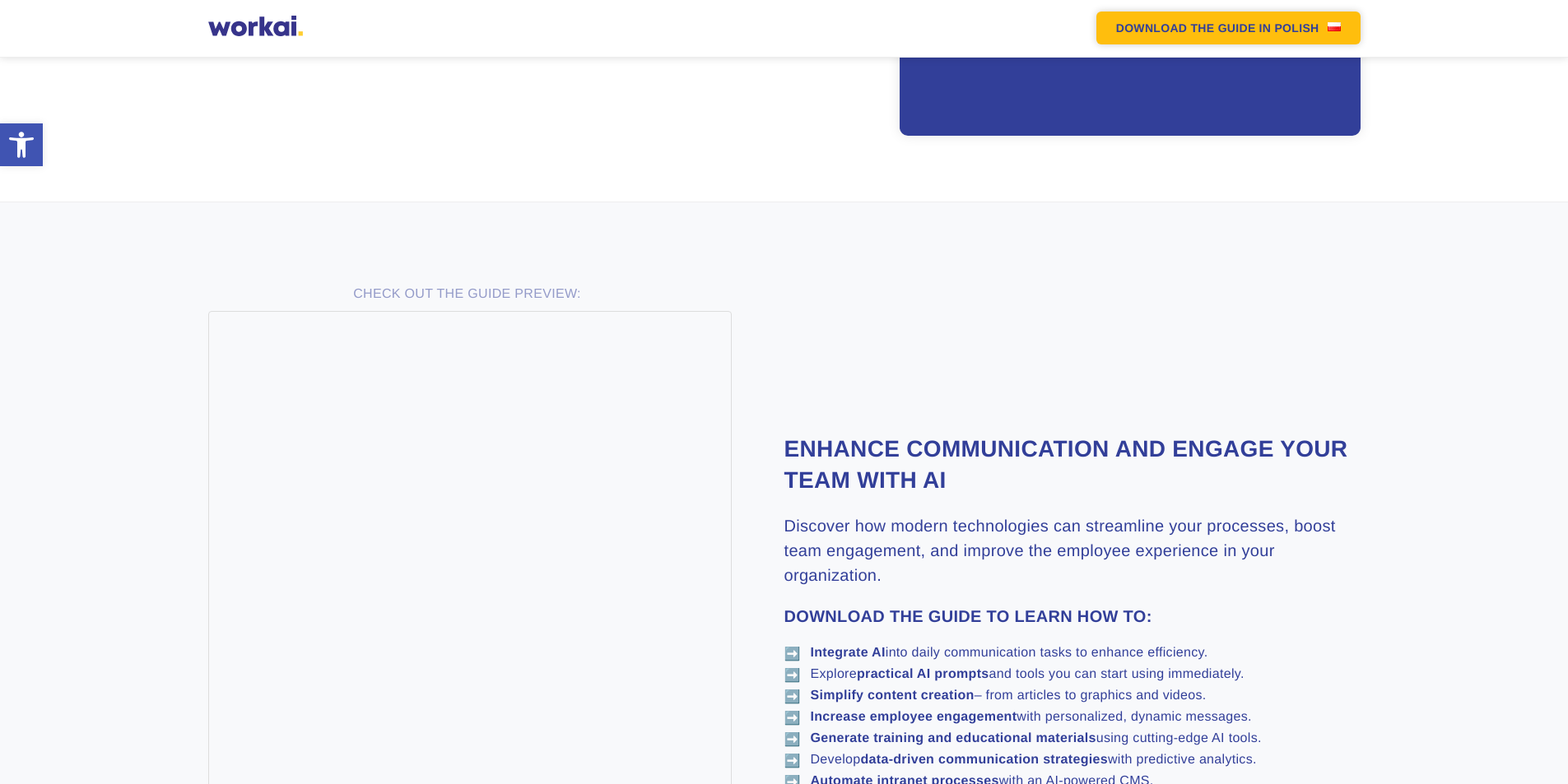
click at [1304, 20] on link "DOWNLOAD THE GUIDE IN POLISH" at bounding box center [1228, 28] width 264 height 33
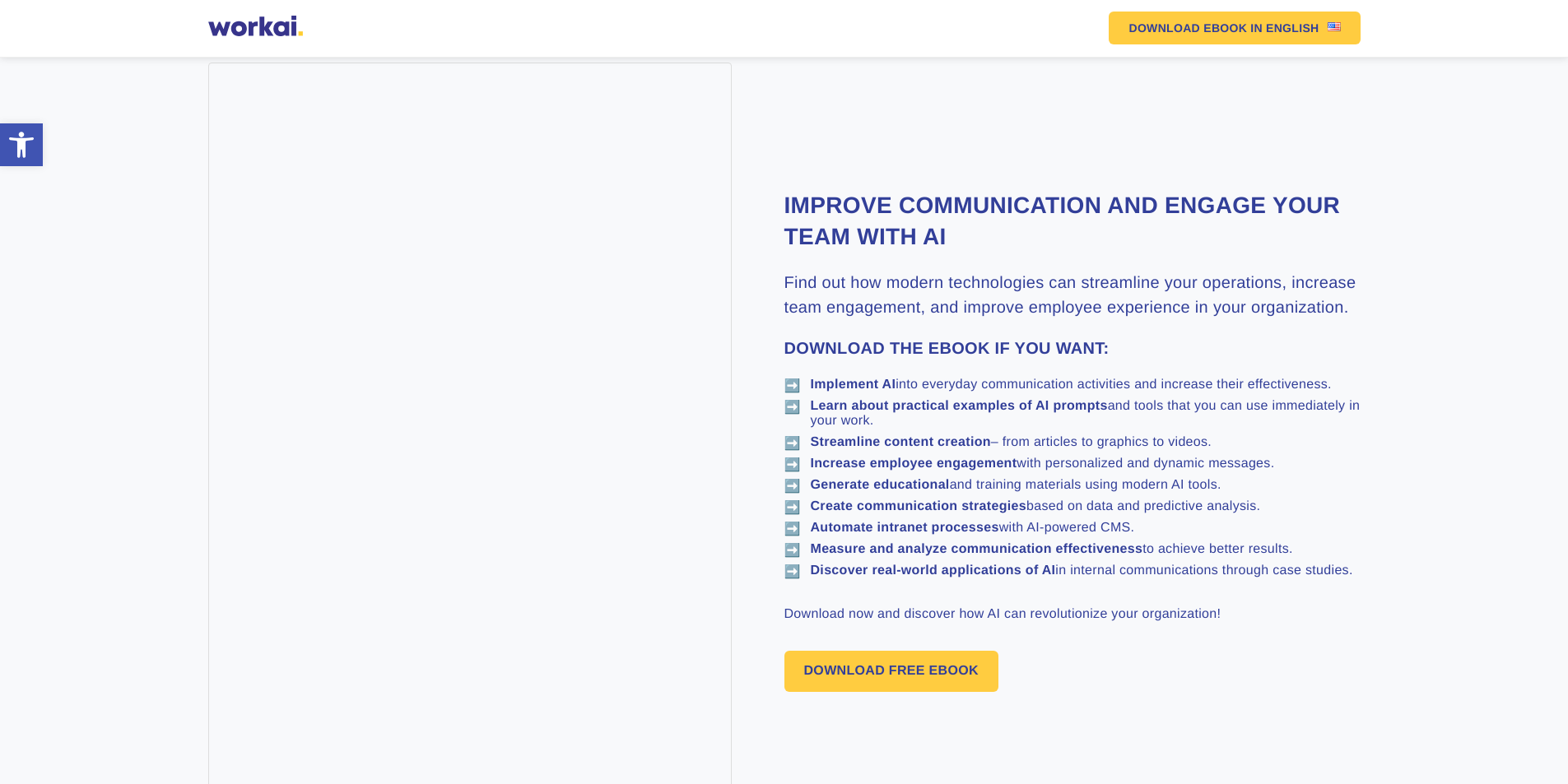
scroll to position [1153, 0]
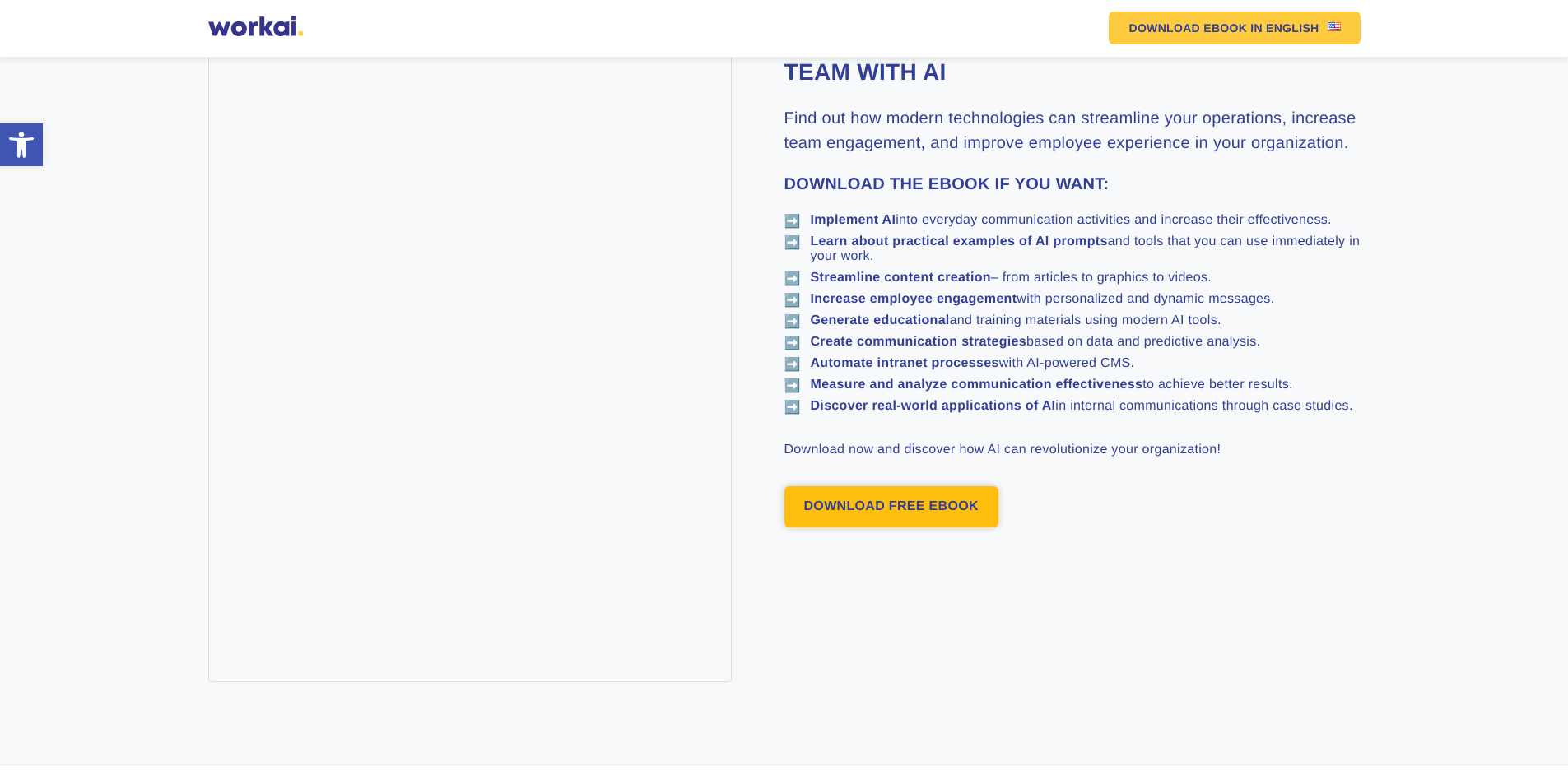
click at [921, 496] on link "DOWNLOAD FREE EBOOK" at bounding box center [891, 507] width 214 height 41
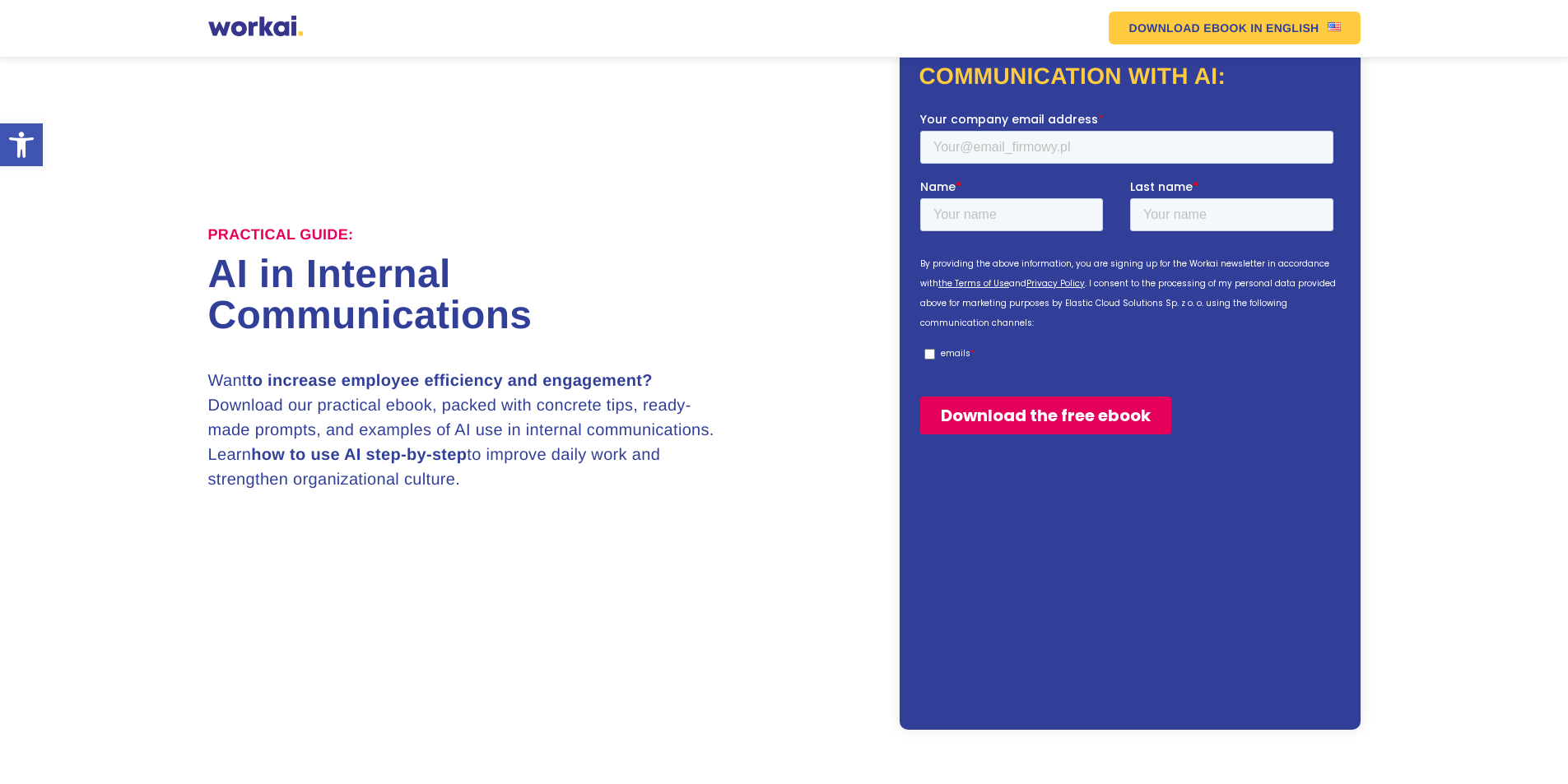
scroll to position [143, 0]
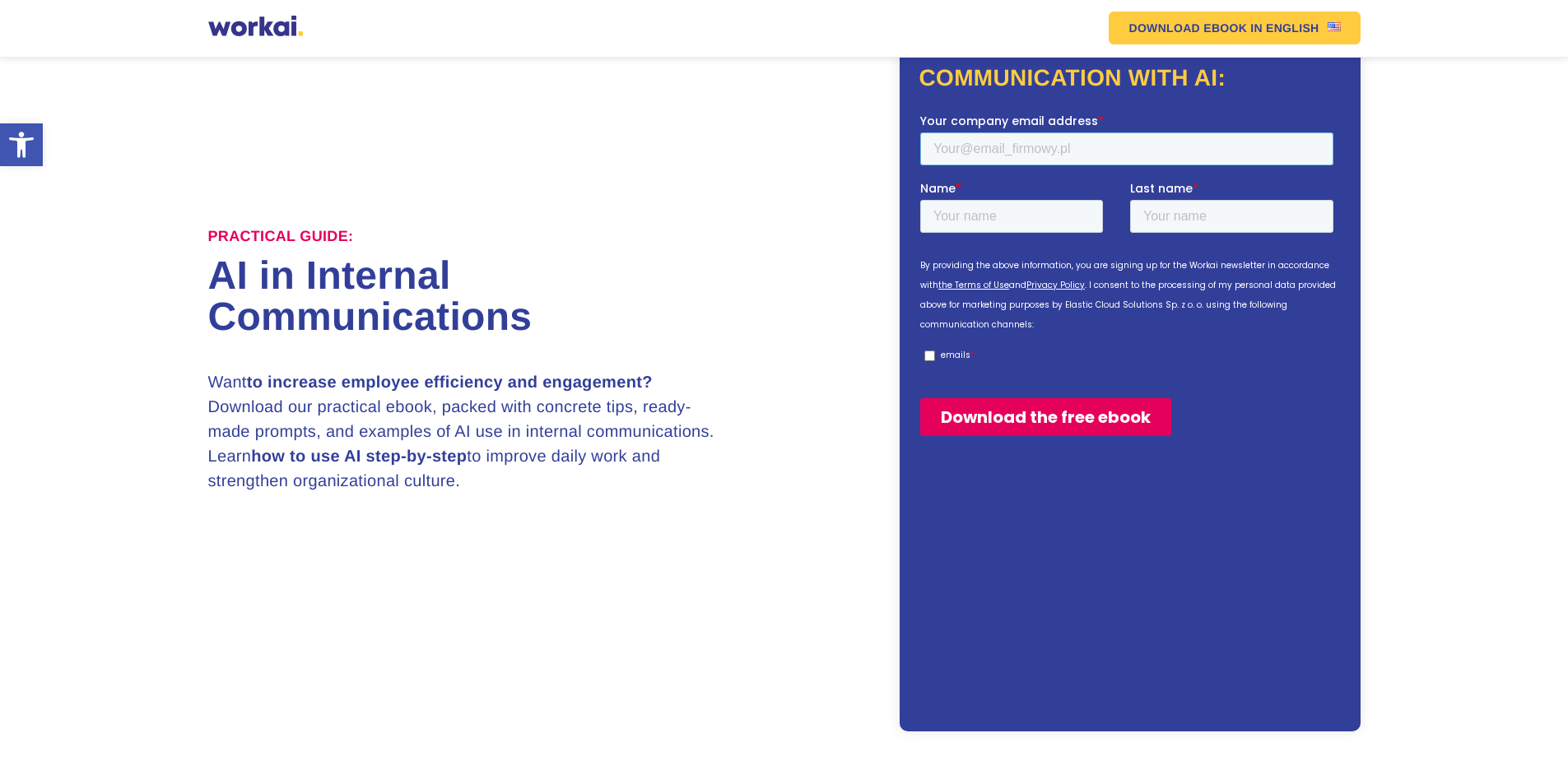
click at [1088, 150] on input "Your company email address *" at bounding box center [1126, 148] width 414 height 33
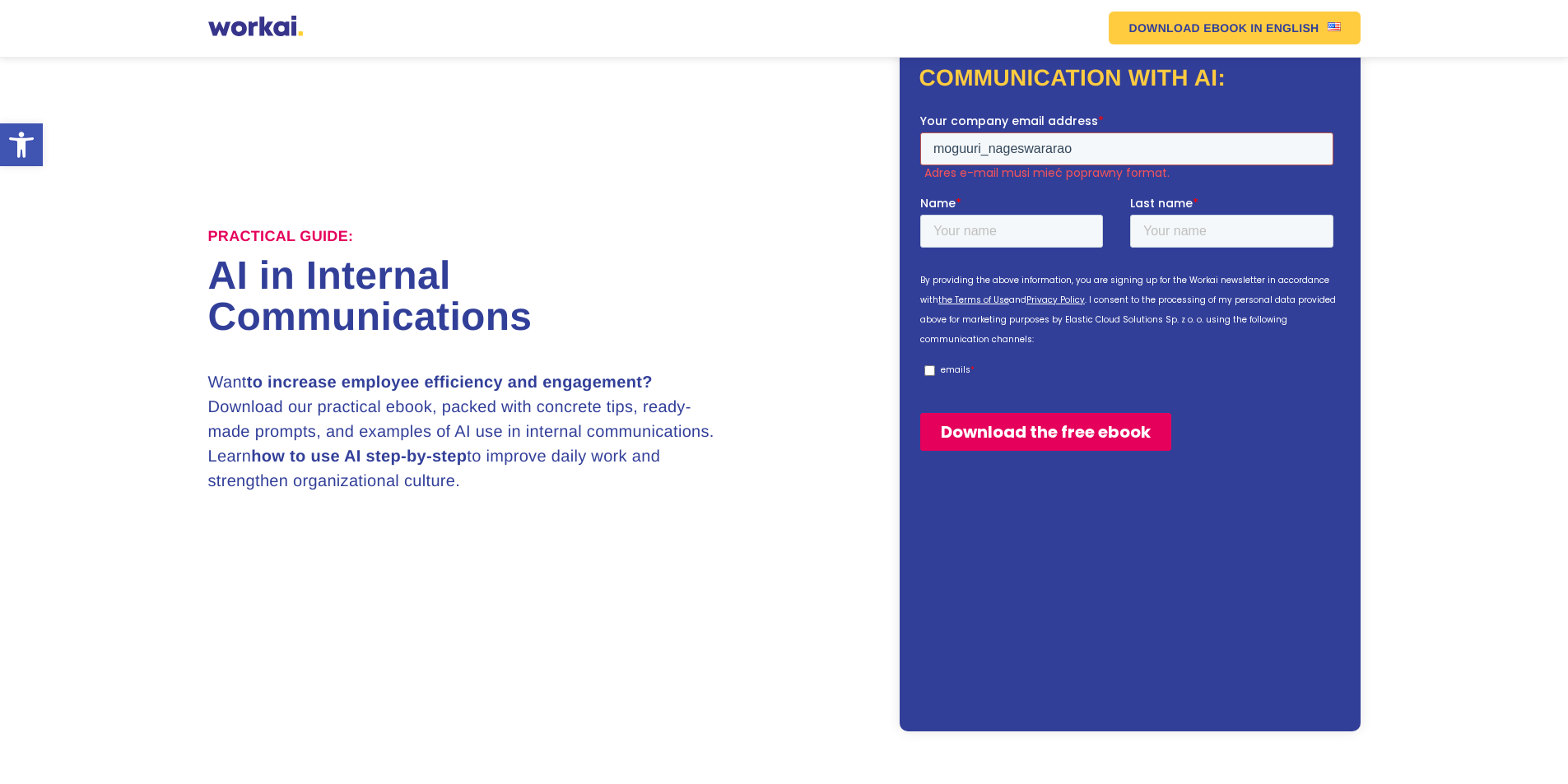
click at [966, 145] on input "moguuri_nageswararao" at bounding box center [1126, 148] width 414 height 33
click at [1084, 150] on input "moguluri_nageswararao" at bounding box center [1126, 148] width 414 height 33
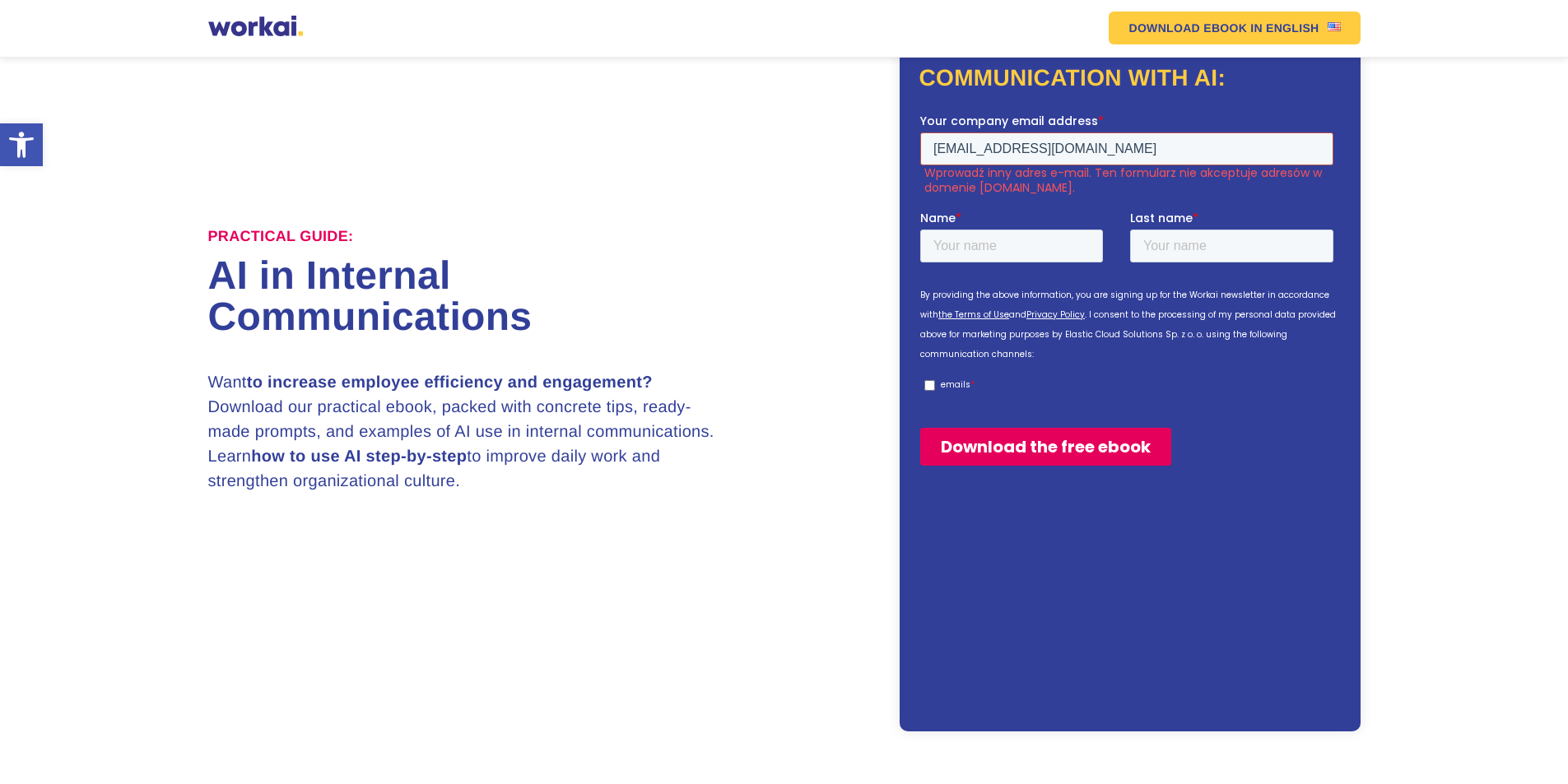
type input "moguluri_nageswararao@yahoo.com"
click at [987, 256] on input "Name *" at bounding box center [1011, 245] width 183 height 33
type input "Moguluri"
type input "Rao"
click at [1146, 244] on input "Rao" at bounding box center [1231, 245] width 203 height 33
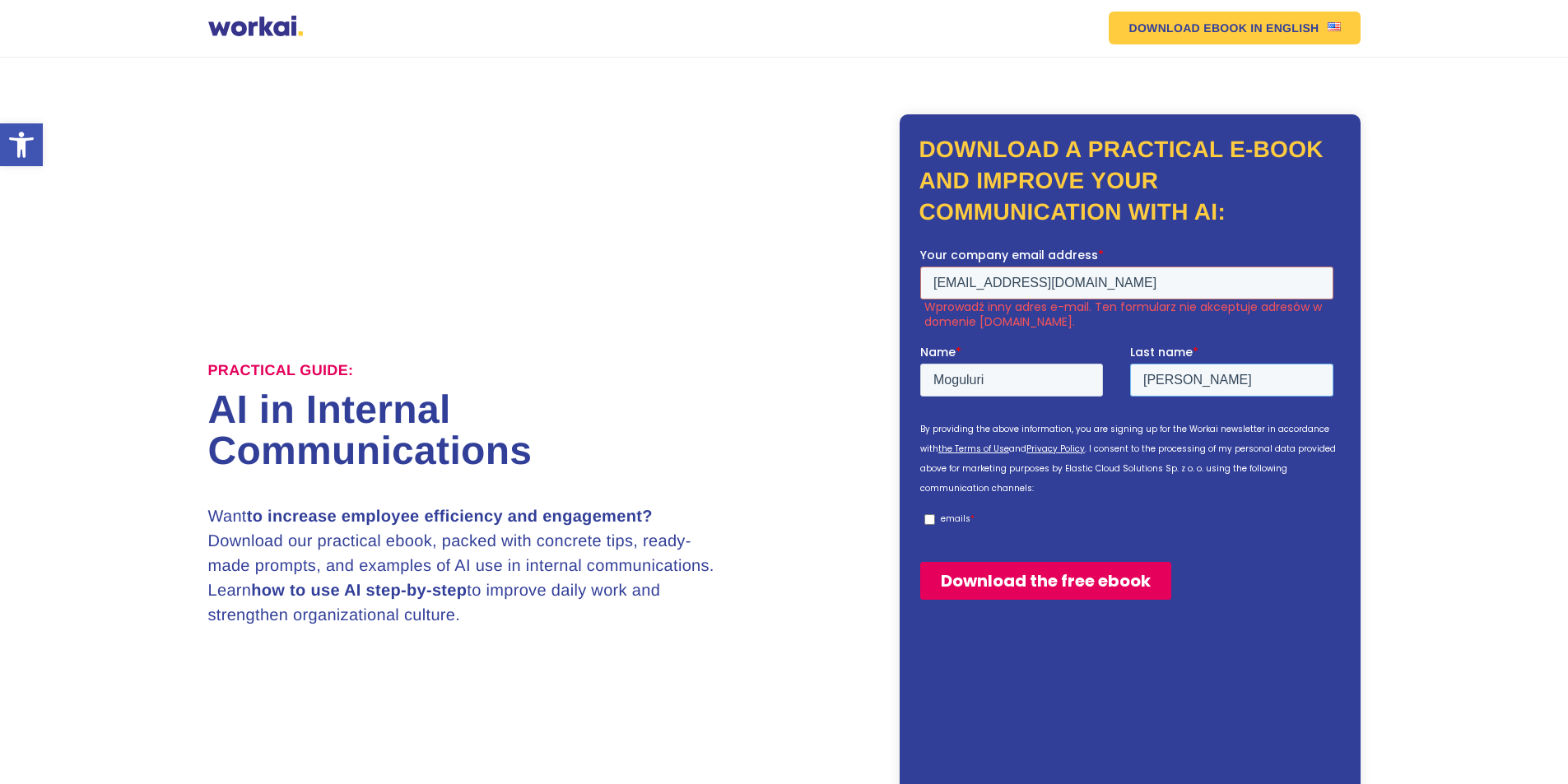
scroll to position [0, 0]
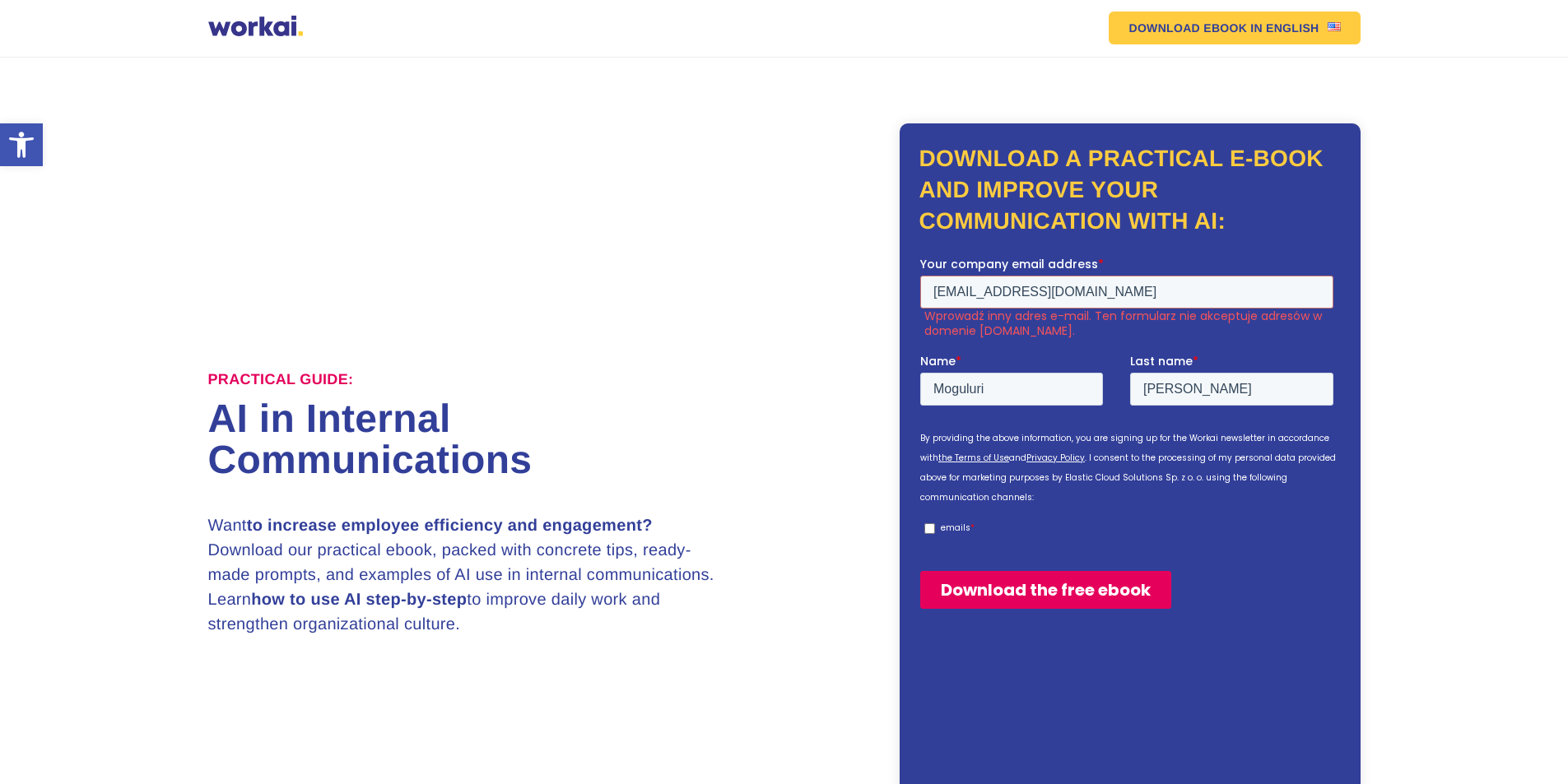
click at [1017, 599] on input "Download the free ebook" at bounding box center [1044, 589] width 251 height 38
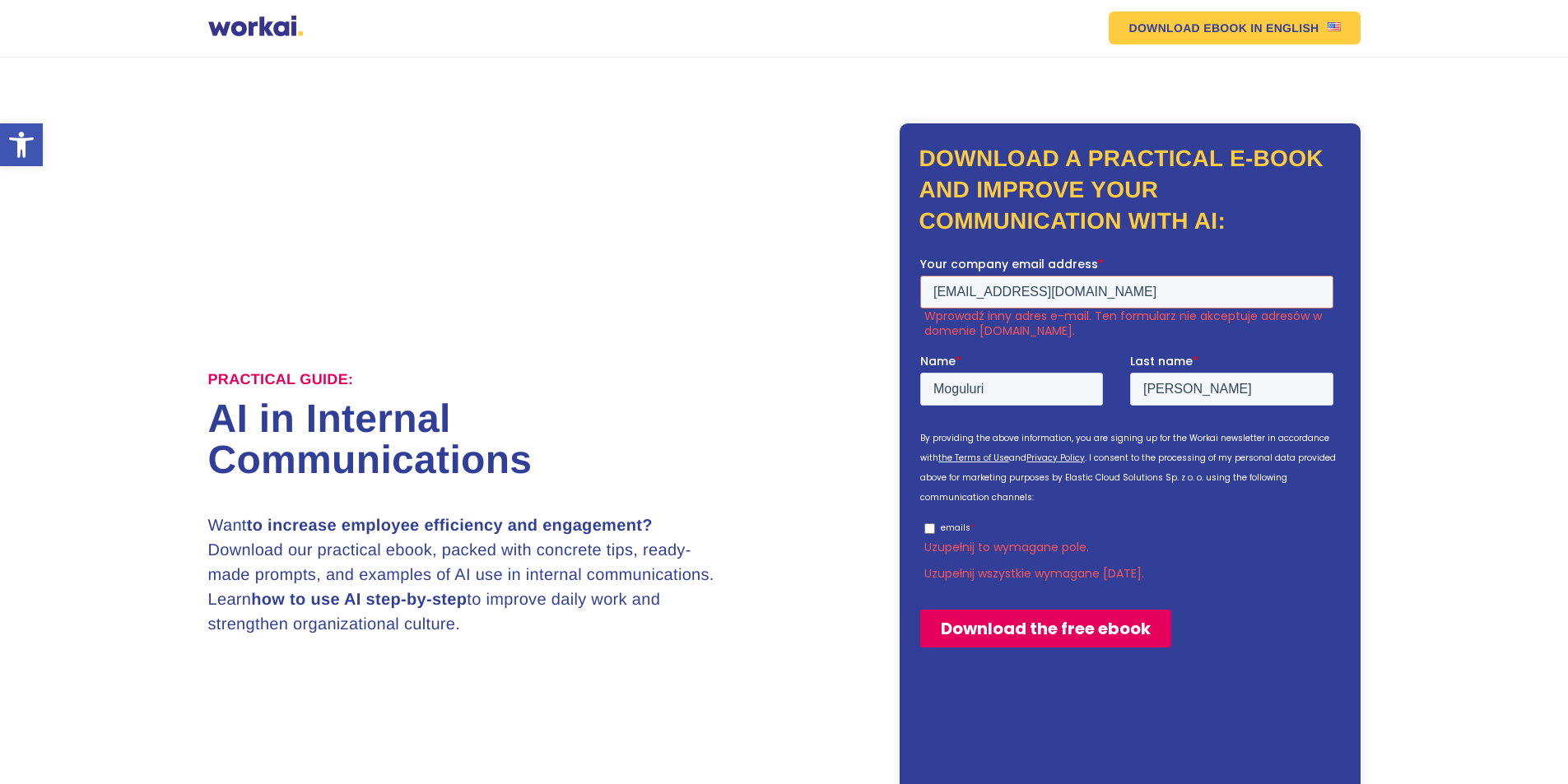
click at [935, 527] on label "emails *" at bounding box center [1128, 528] width 409 height 15
click at [935, 527] on input "emails *" at bounding box center [929, 528] width 11 height 11
checkbox input "true"
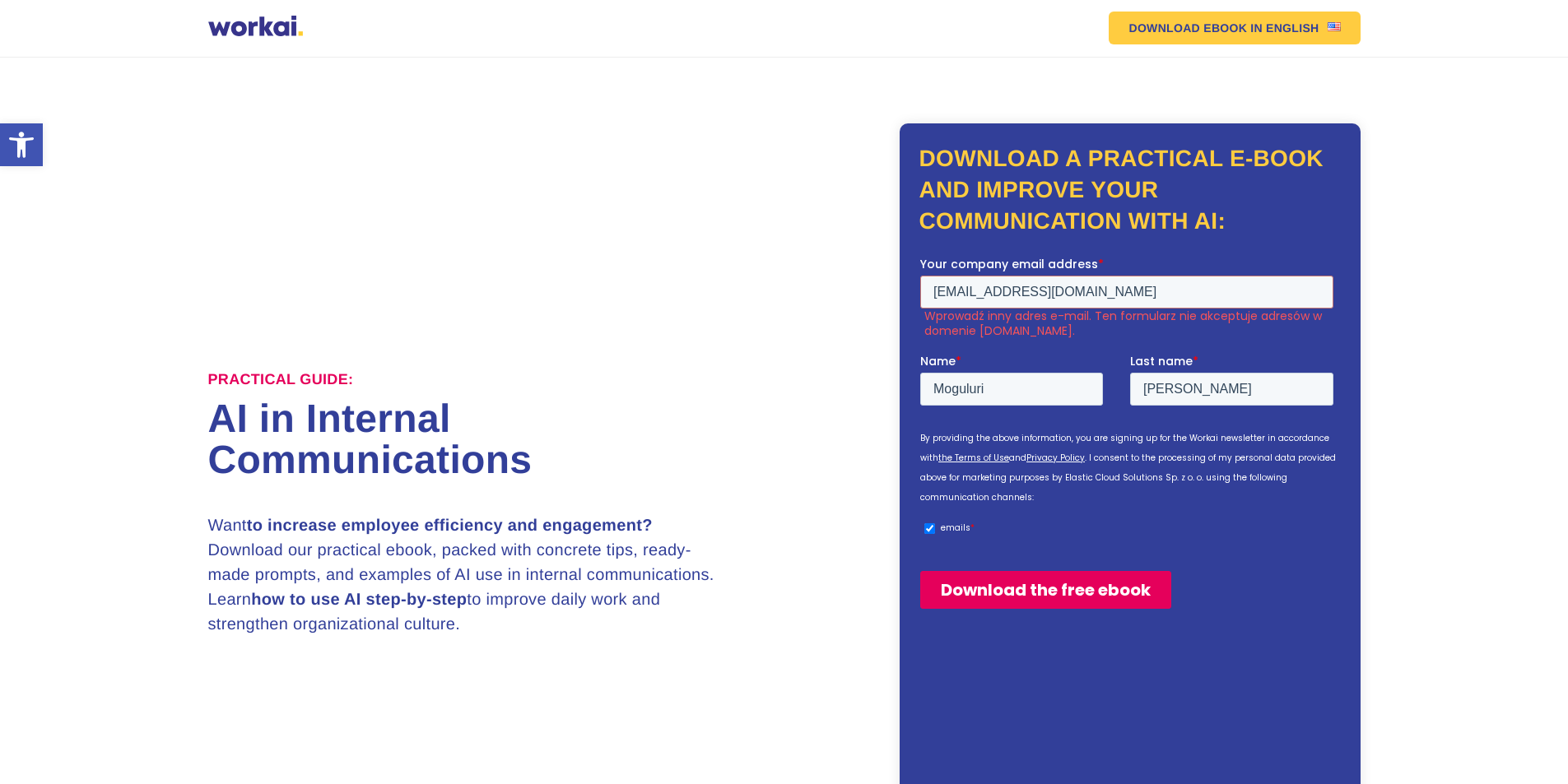
click at [980, 582] on input "Download the free ebook" at bounding box center [1044, 589] width 251 height 38
click at [1083, 589] on input "Download the free ebook" at bounding box center [1044, 589] width 251 height 38
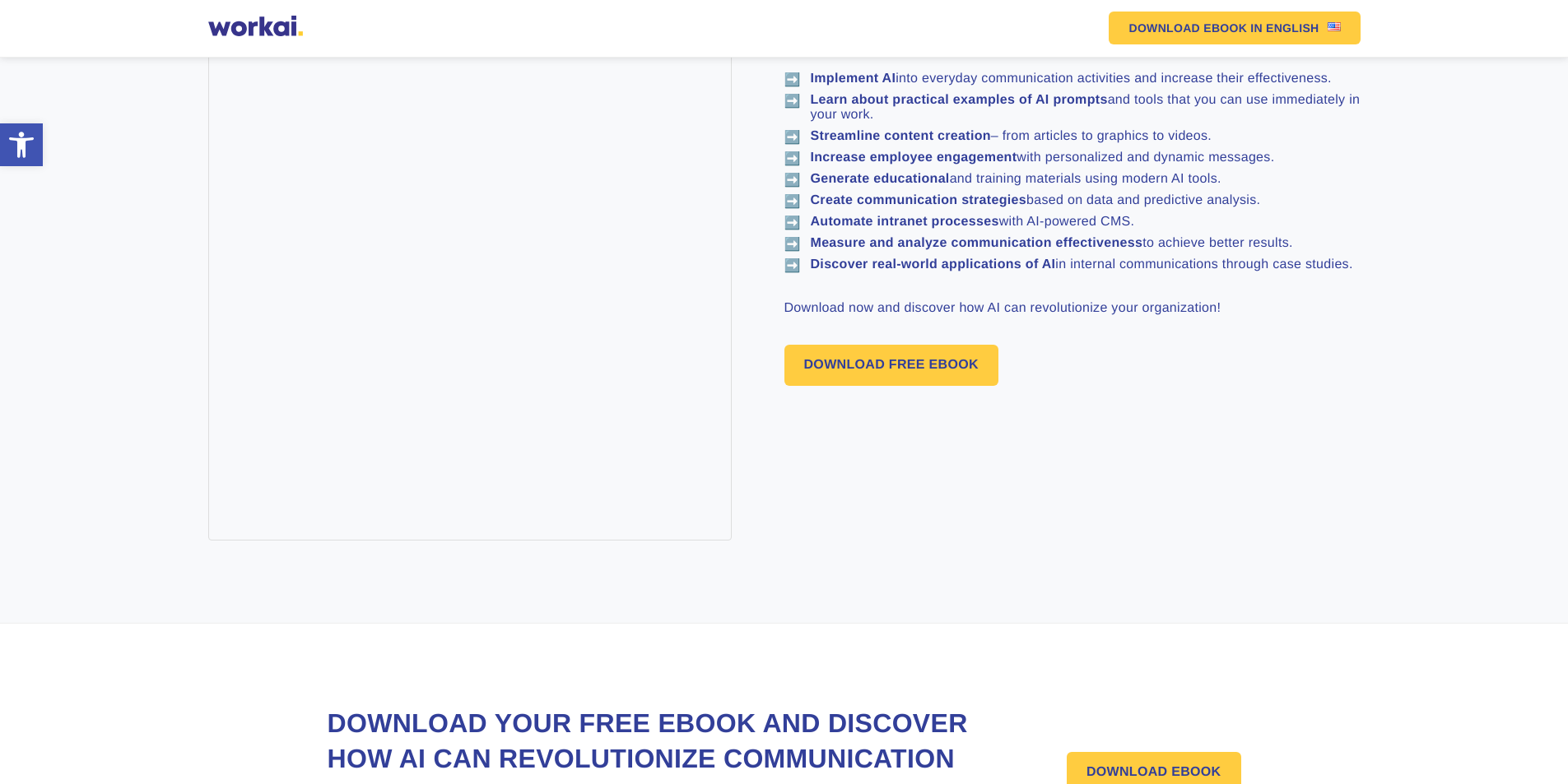
scroll to position [1444, 0]
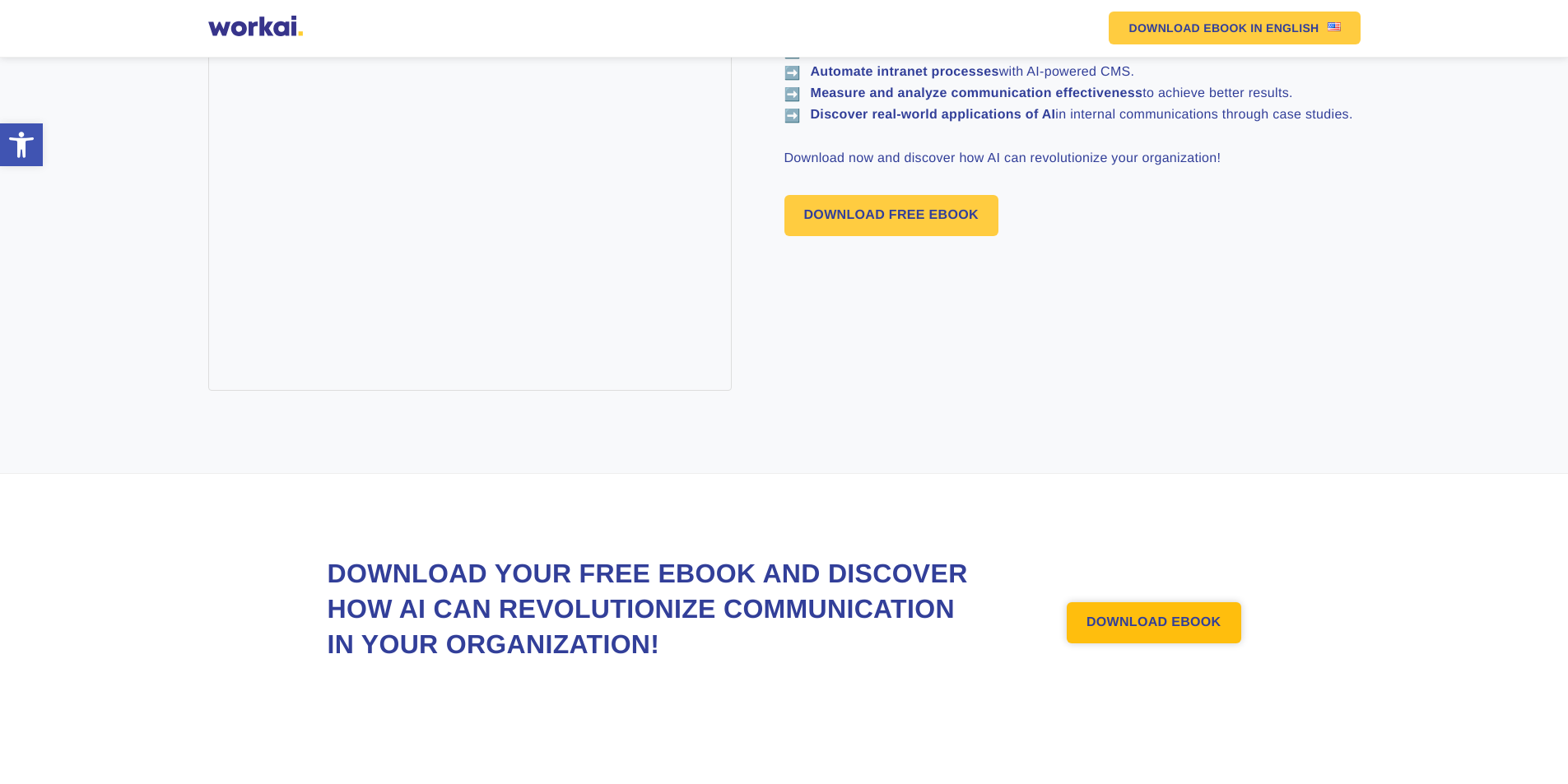
click at [1211, 617] on font "DOWNLOAD EBOOK" at bounding box center [1154, 622] width 135 height 14
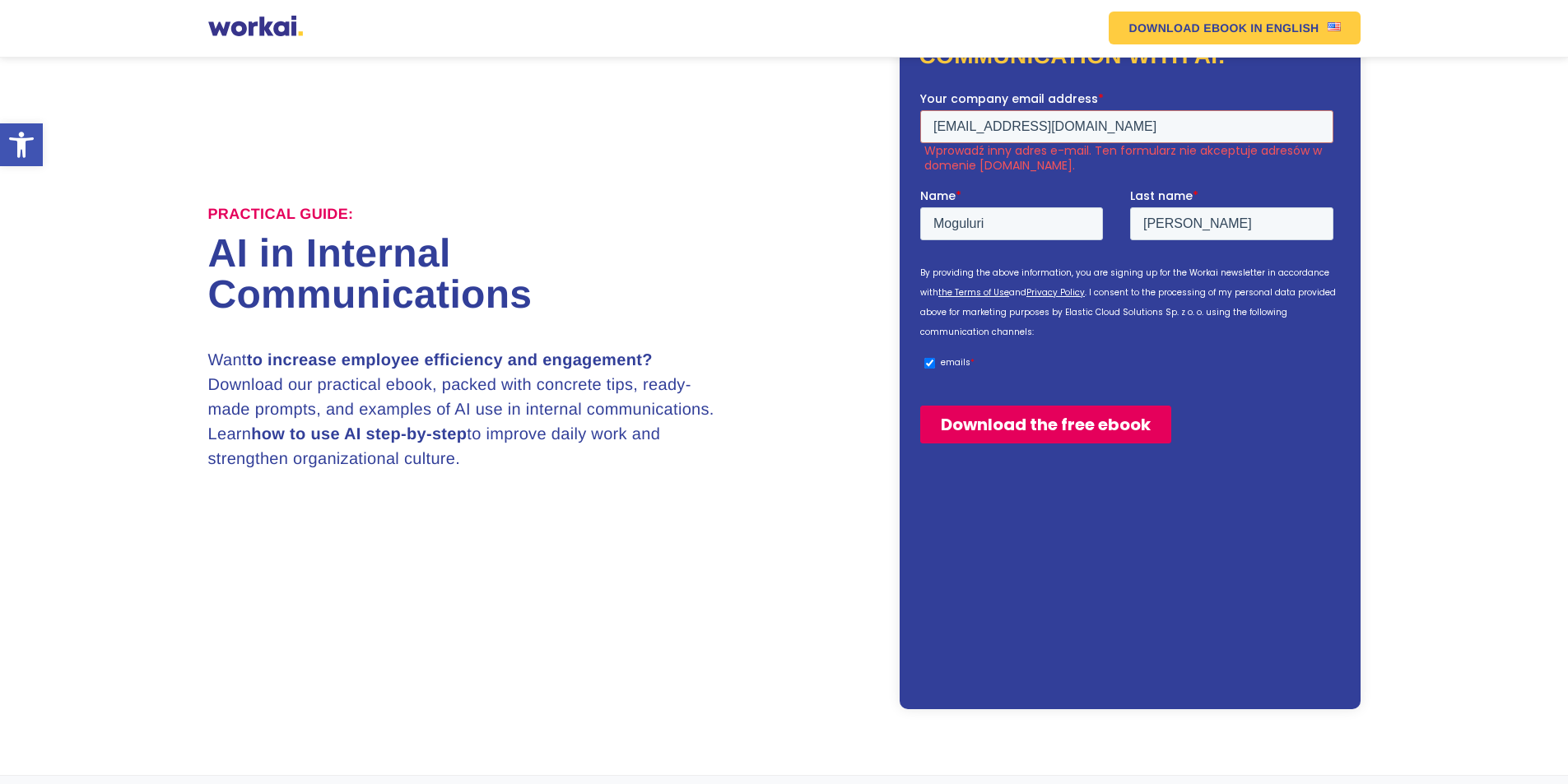
scroll to position [109, 0]
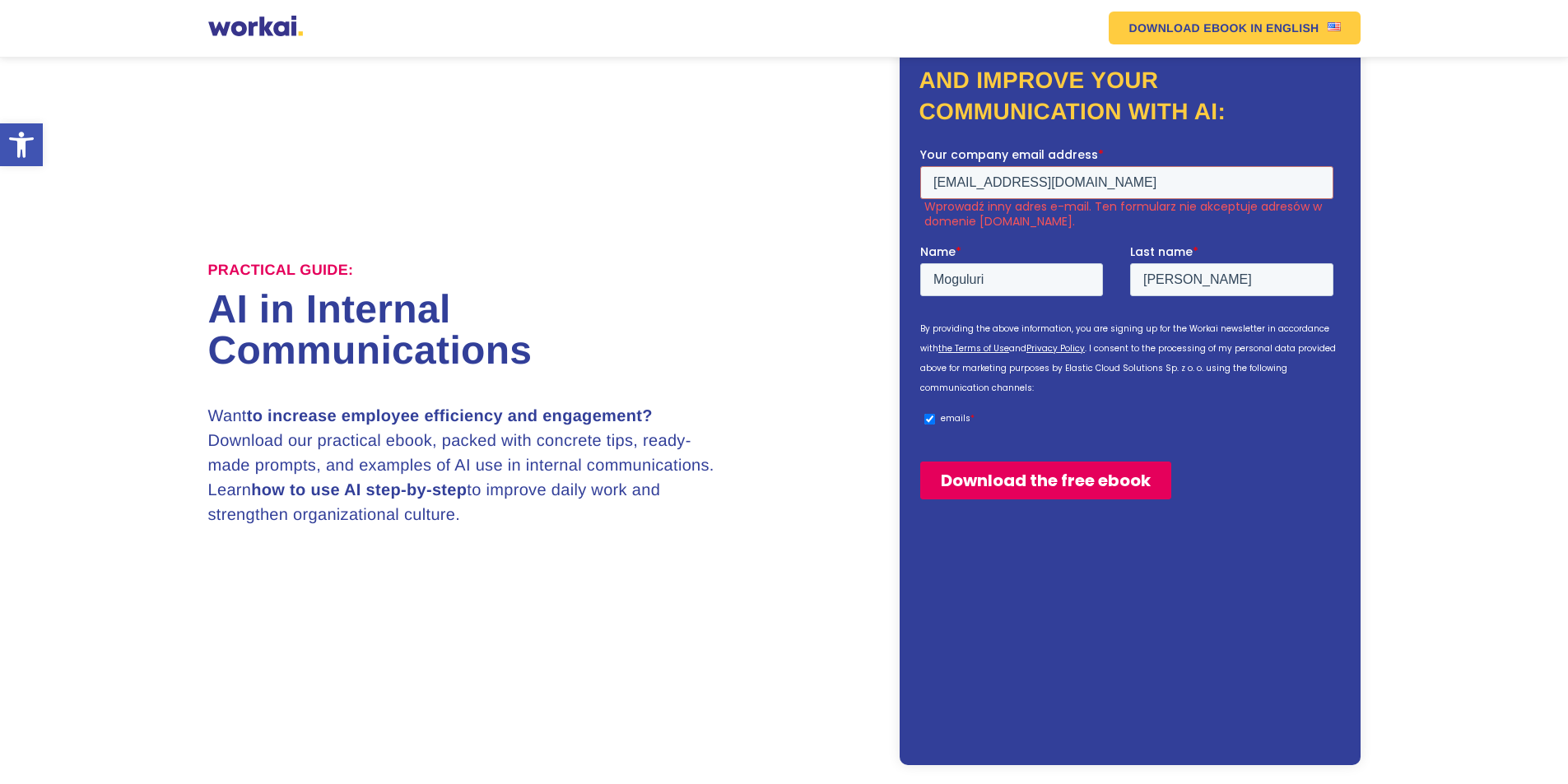
click at [999, 483] on input "Download the free ebook" at bounding box center [1044, 480] width 251 height 38
